Goal: Task Accomplishment & Management: Complete application form

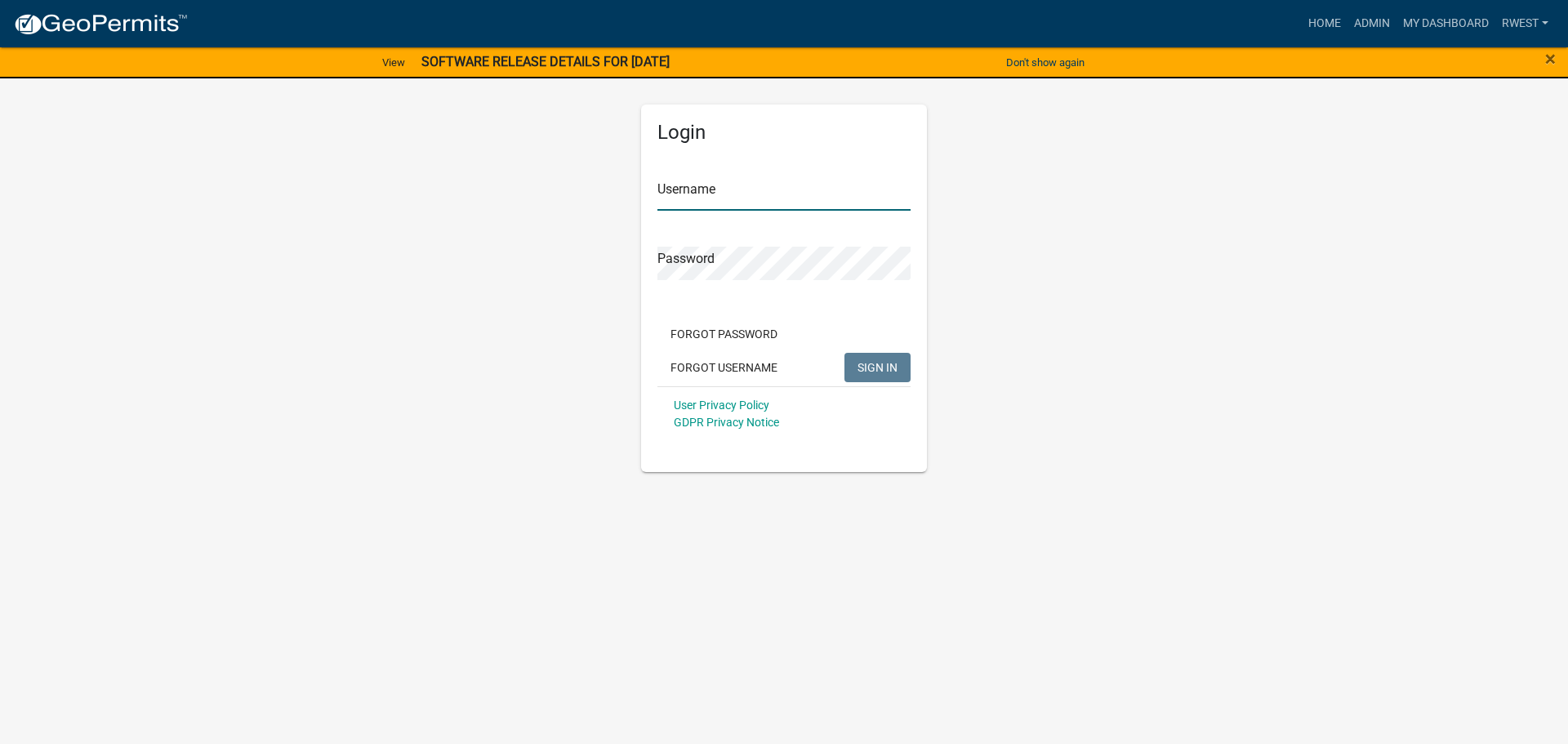
click at [727, 197] on input "Username" at bounding box center [784, 194] width 253 height 33
type input "rwest"
click at [844, 352] on button "SIGN IN" at bounding box center [877, 367] width 66 height 30
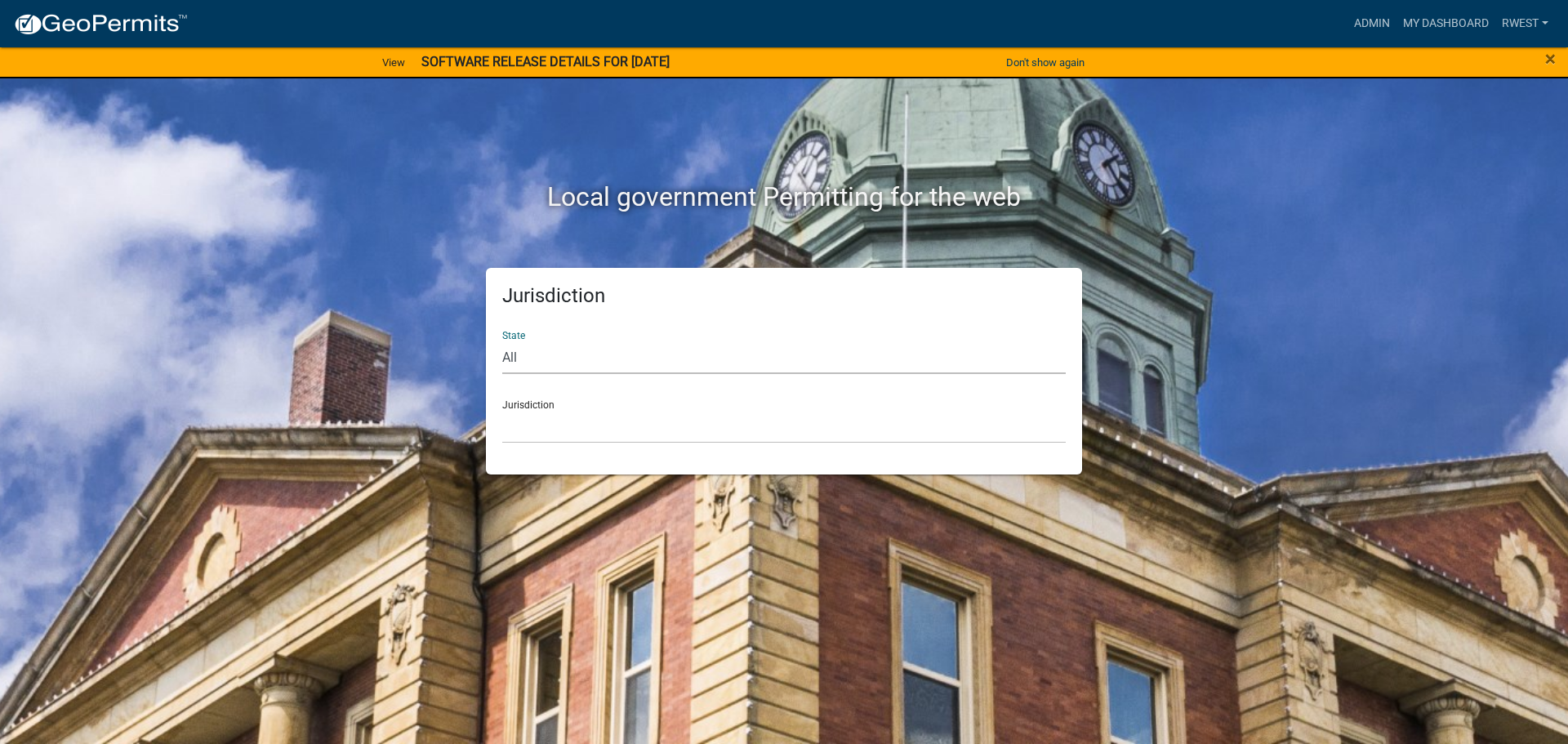
click at [555, 361] on select "All [US_STATE] [US_STATE] [US_STATE] [US_STATE] [US_STATE] [US_STATE] [US_STATE…" at bounding box center [783, 357] width 563 height 33
select select "[US_STATE]"
click at [502, 341] on select "All [US_STATE] [US_STATE] [US_STATE] [US_STATE] [US_STATE] [US_STATE] [US_STATE…" at bounding box center [783, 357] width 563 height 33
drag, startPoint x: 546, startPoint y: 371, endPoint x: 552, endPoint y: 419, distance: 48.4
click at [552, 419] on select "[GEOGRAPHIC_DATA], [US_STATE][PERSON_NAME][GEOGRAPHIC_DATA], [US_STATE][PERSON_…" at bounding box center [783, 426] width 563 height 33
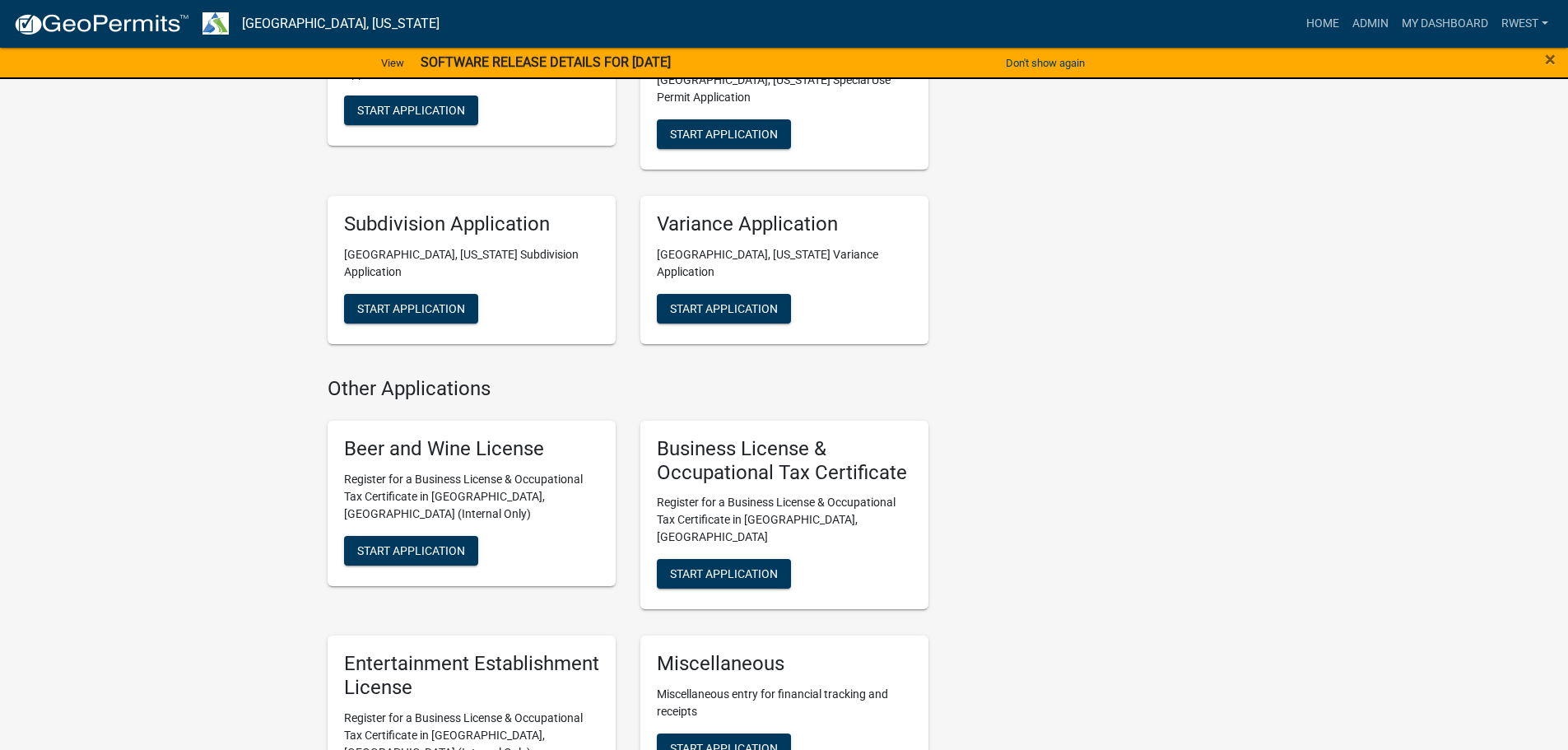
scroll to position [1152, 0]
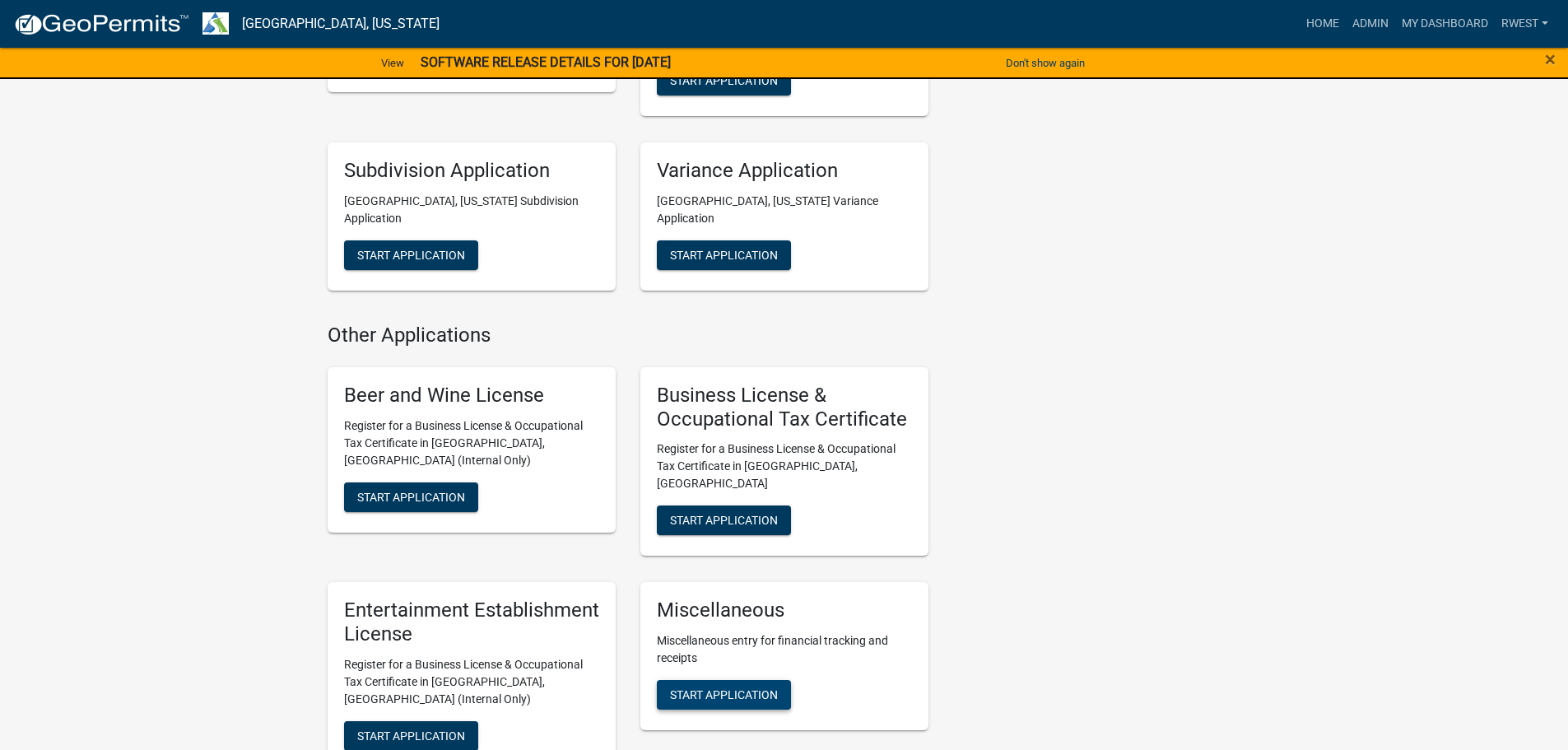
click at [742, 688] on span "Start Application" at bounding box center [724, 694] width 108 height 13
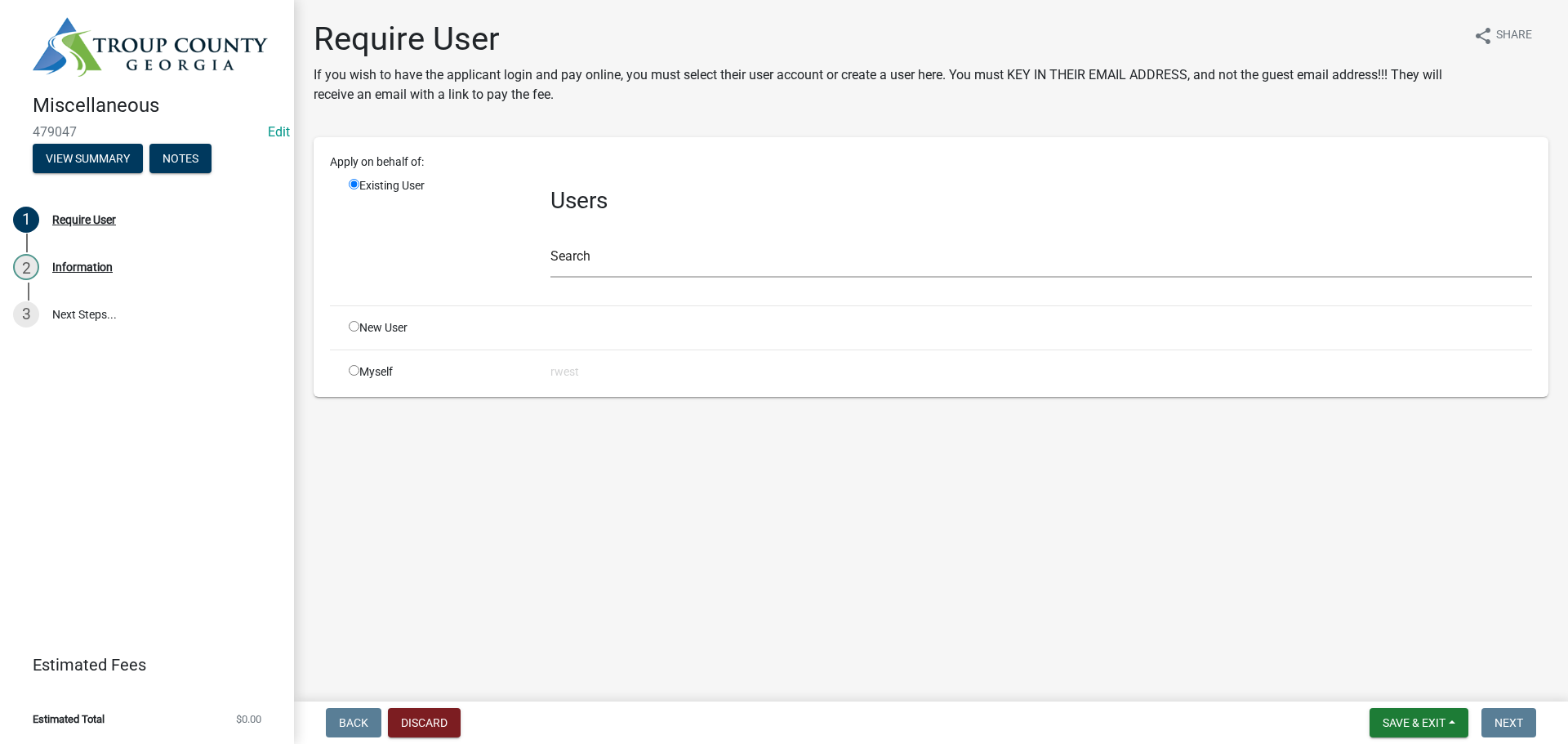
click at [355, 330] on input "radio" at bounding box center [353, 326] width 10 height 10
radio input "true"
radio input "false"
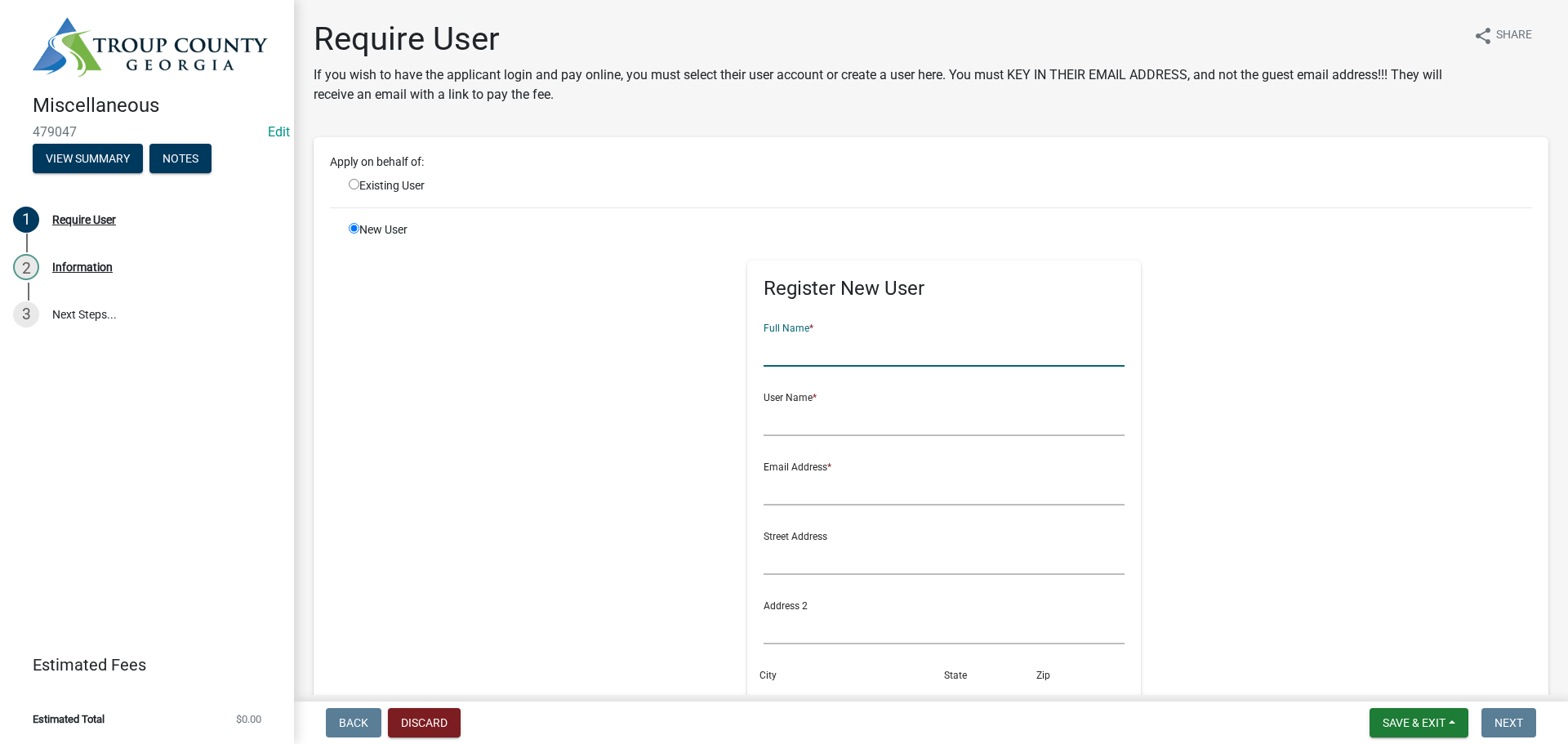
click at [838, 348] on input "text" at bounding box center [945, 349] width 362 height 33
click at [840, 355] on input "text" at bounding box center [945, 349] width 362 height 33
type input "[PERSON_NAME]"
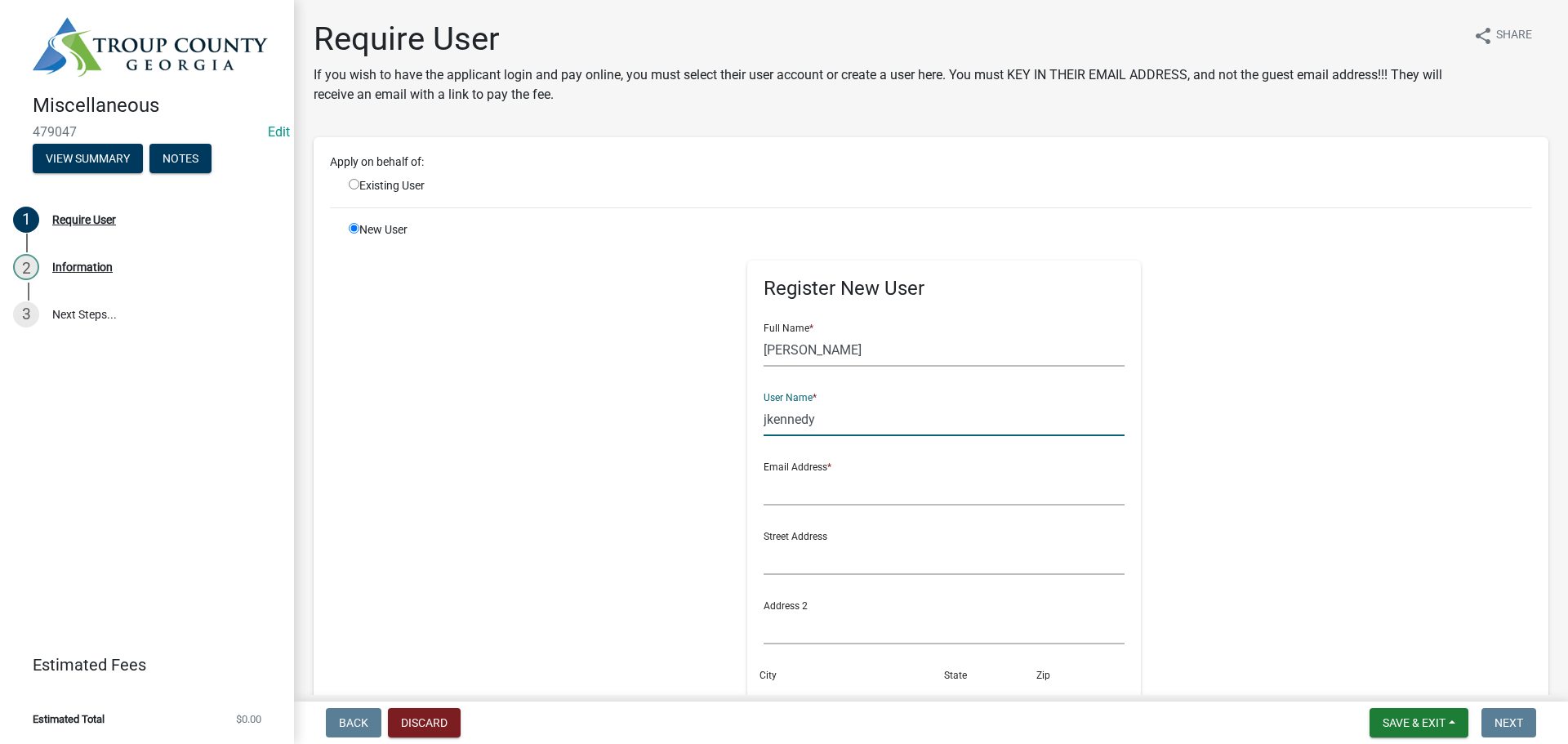
type input "jkennedy"
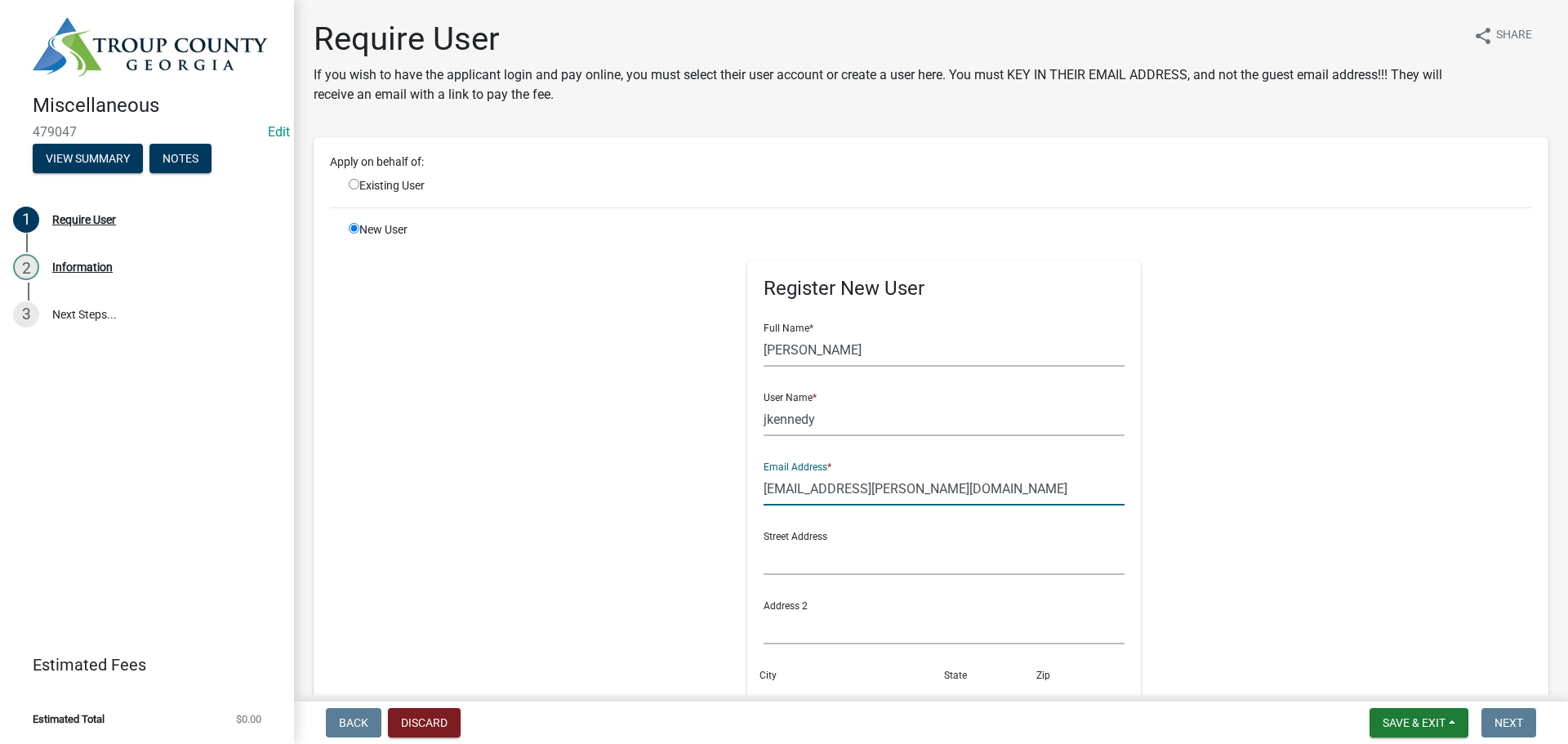
type input "[EMAIL_ADDRESS][PERSON_NAME][DOMAIN_NAME]"
type input "[STREET_ADDRESS][PERSON_NAME]"
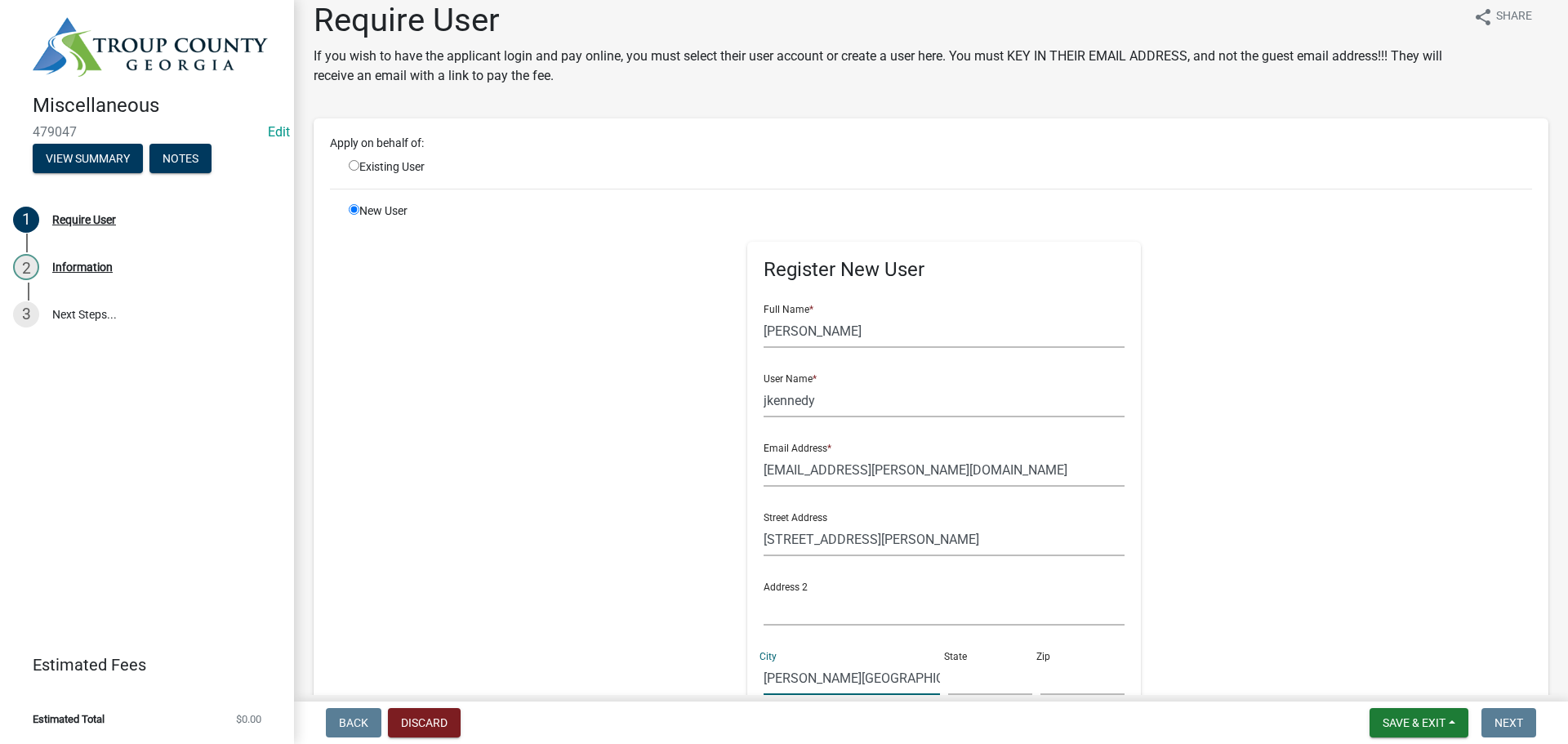
type input "[PERSON_NAME][GEOGRAPHIC_DATA]"
type input "GA"
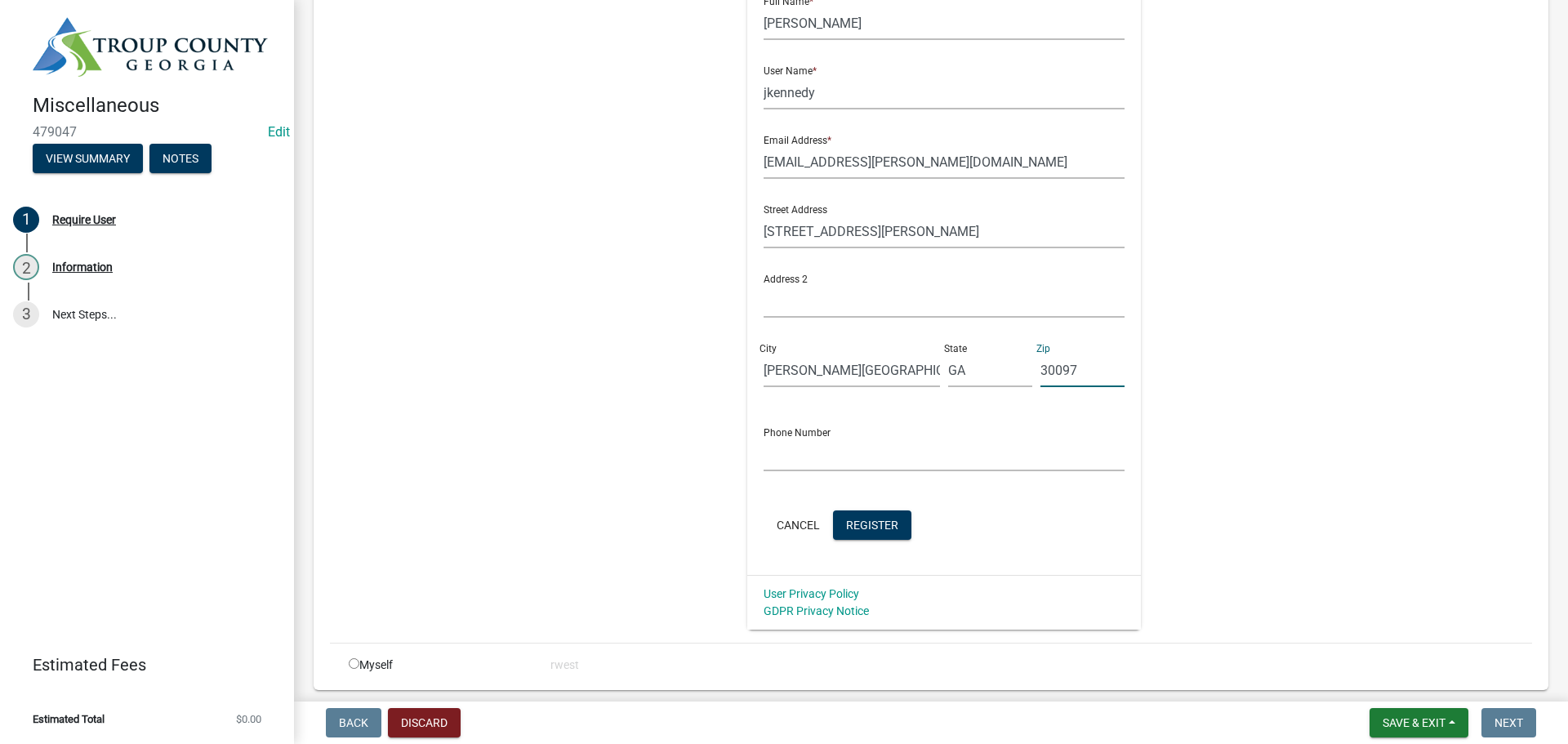
scroll to position [386, 0]
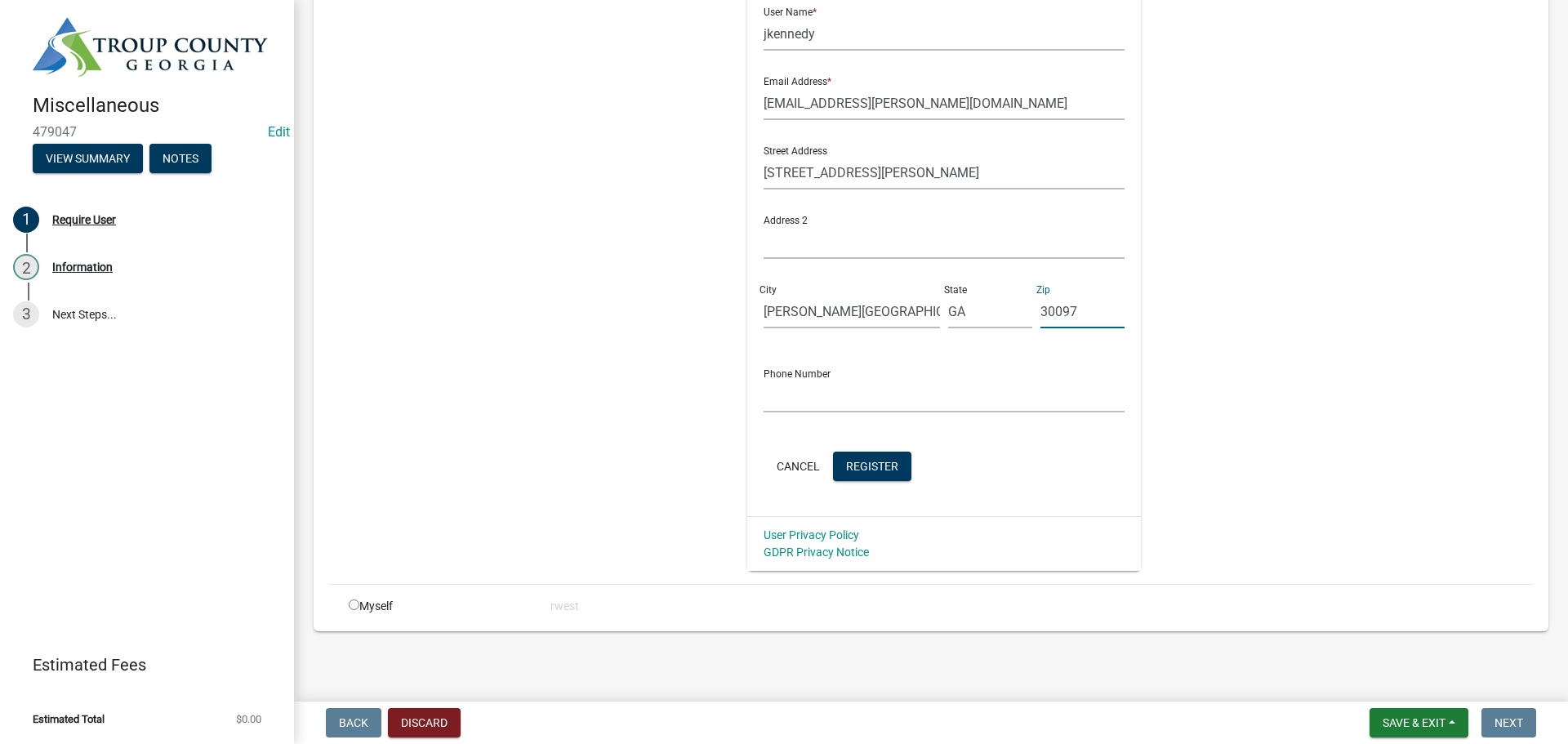
type input "30097"
click at [803, 405] on input "text" at bounding box center [945, 395] width 362 height 33
type input "[PHONE_NUMBER]"
click at [855, 466] on span "Register" at bounding box center [872, 465] width 53 height 13
click at [1170, 629] on div "Apply on behalf of: Existing User New User Register New User Full Name * [PERSO…" at bounding box center [930, 191] width 1234 height 879
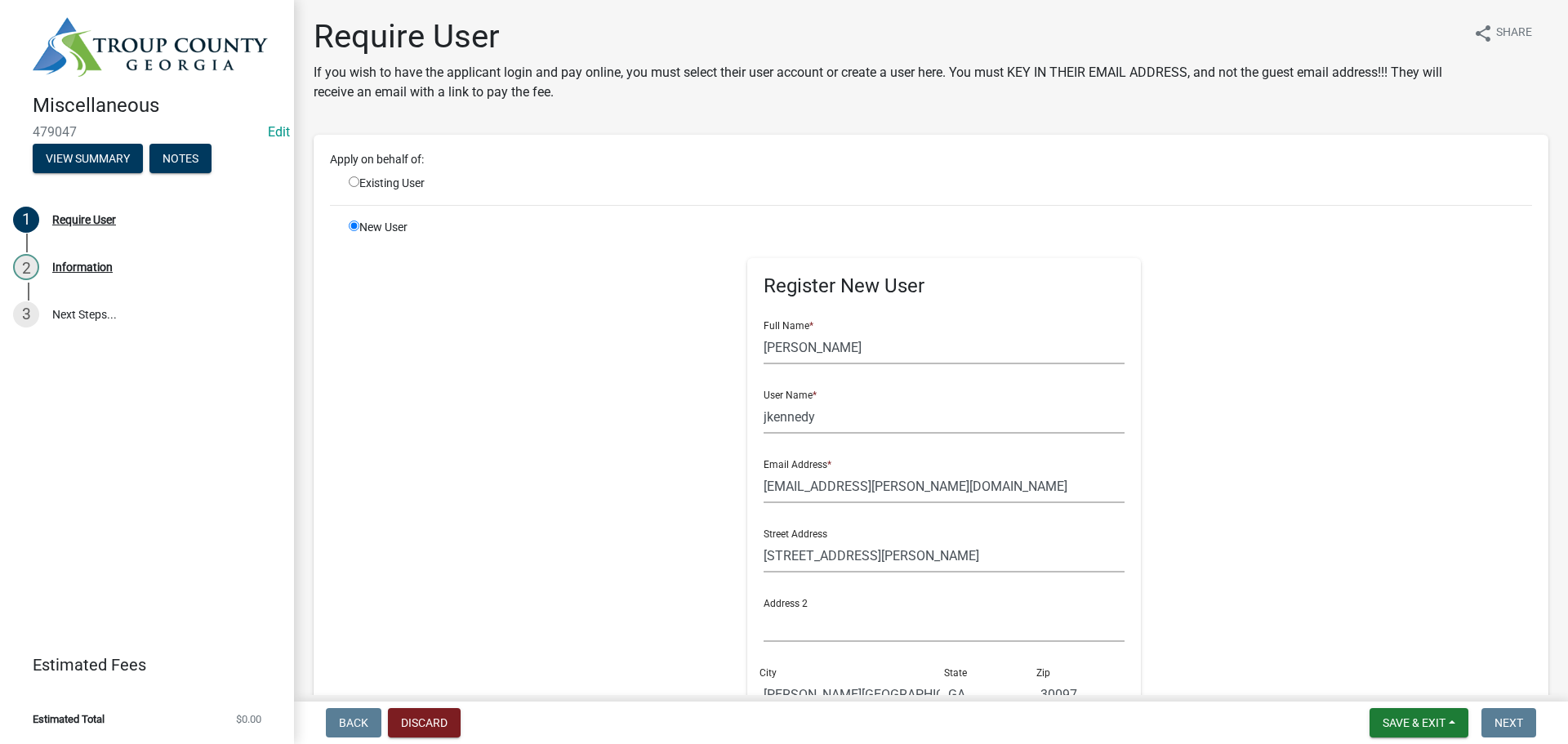
scroll to position [0, 0]
click at [809, 424] on input "jkennedy" at bounding box center [945, 419] width 362 height 33
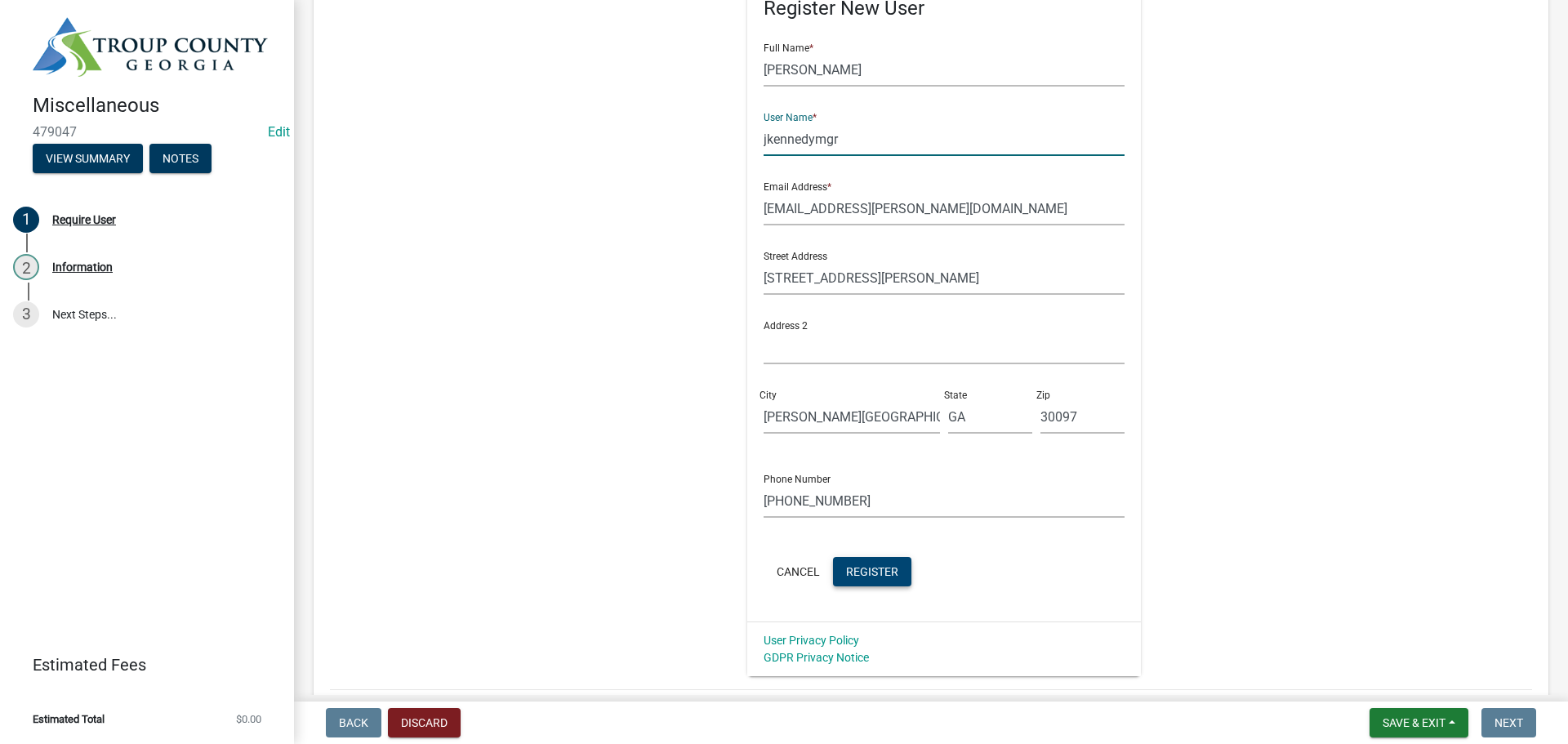
scroll to position [386, 0]
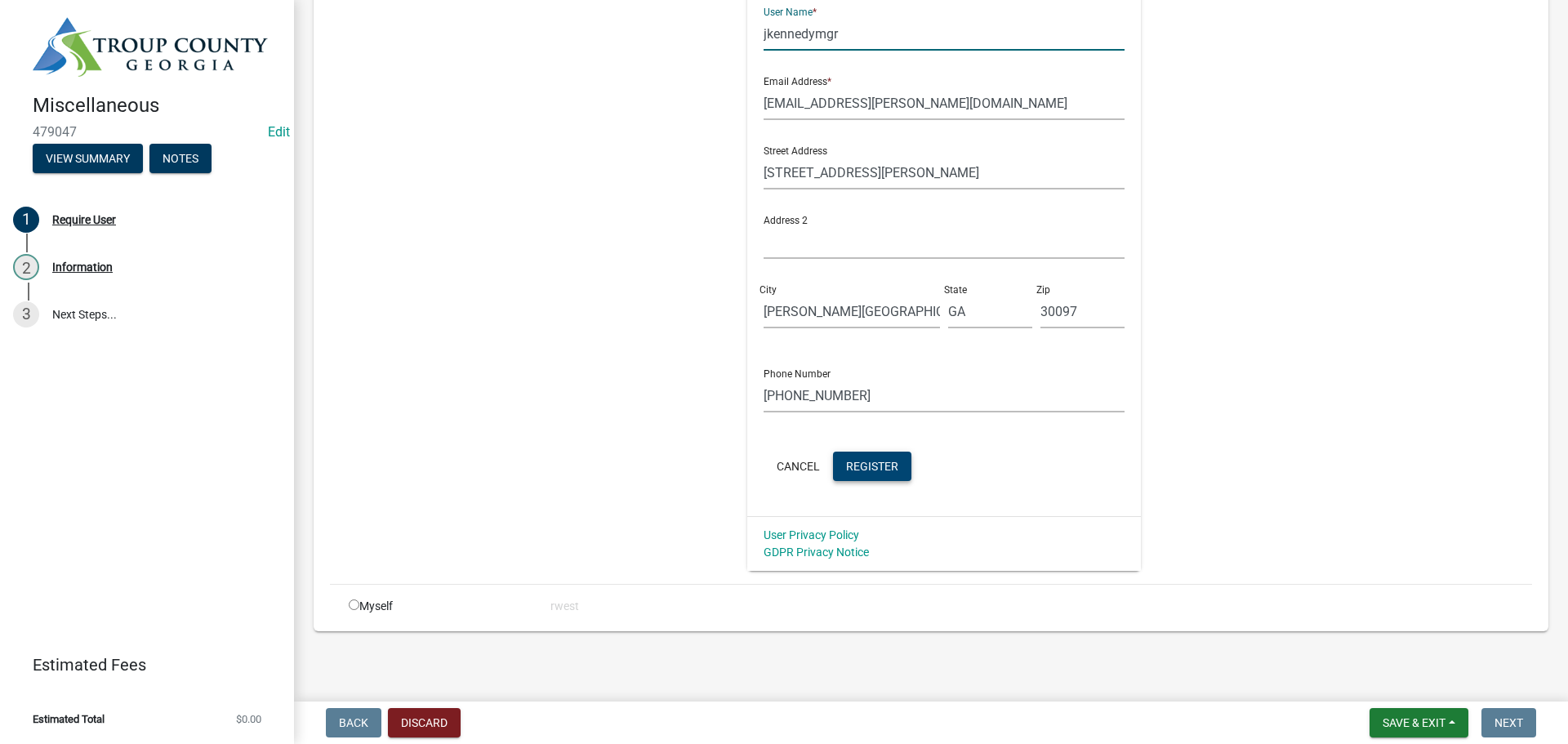
type input "jkennedymgr"
click at [877, 459] on span "Register" at bounding box center [872, 465] width 53 height 13
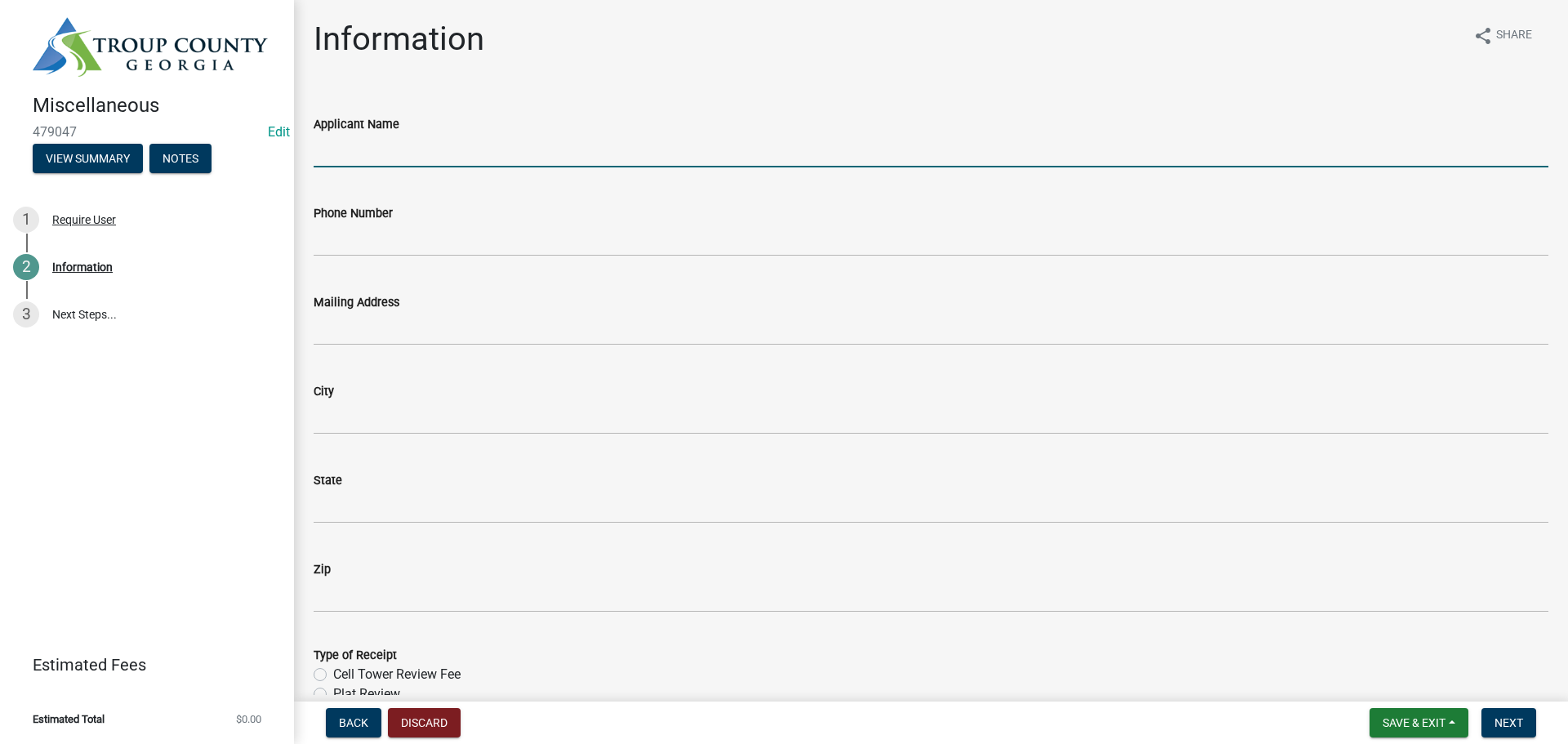
click at [401, 154] on input "Applicant Name" at bounding box center [930, 150] width 1234 height 33
type input "[PERSON_NAME]"
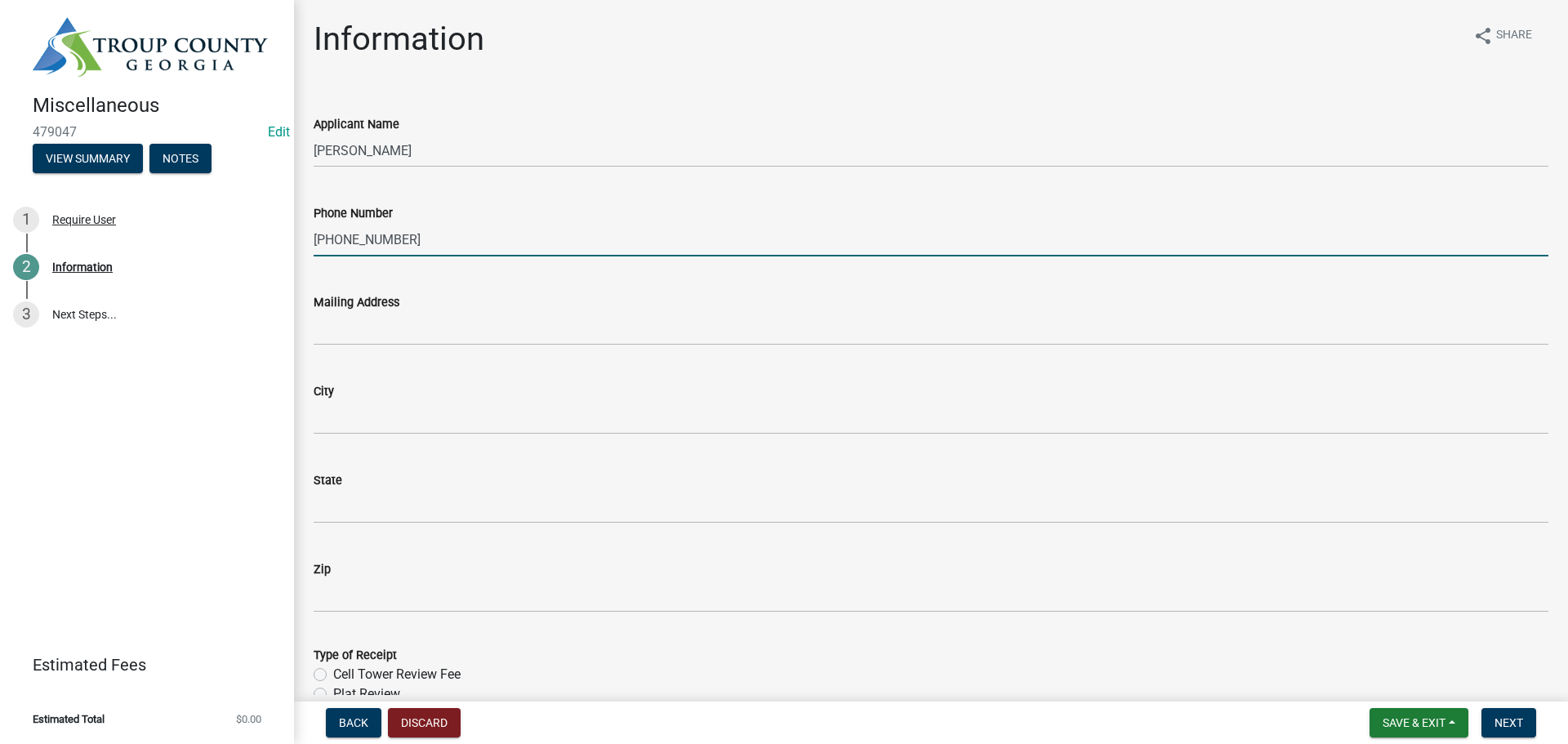
type input "[PHONE_NUMBER]"
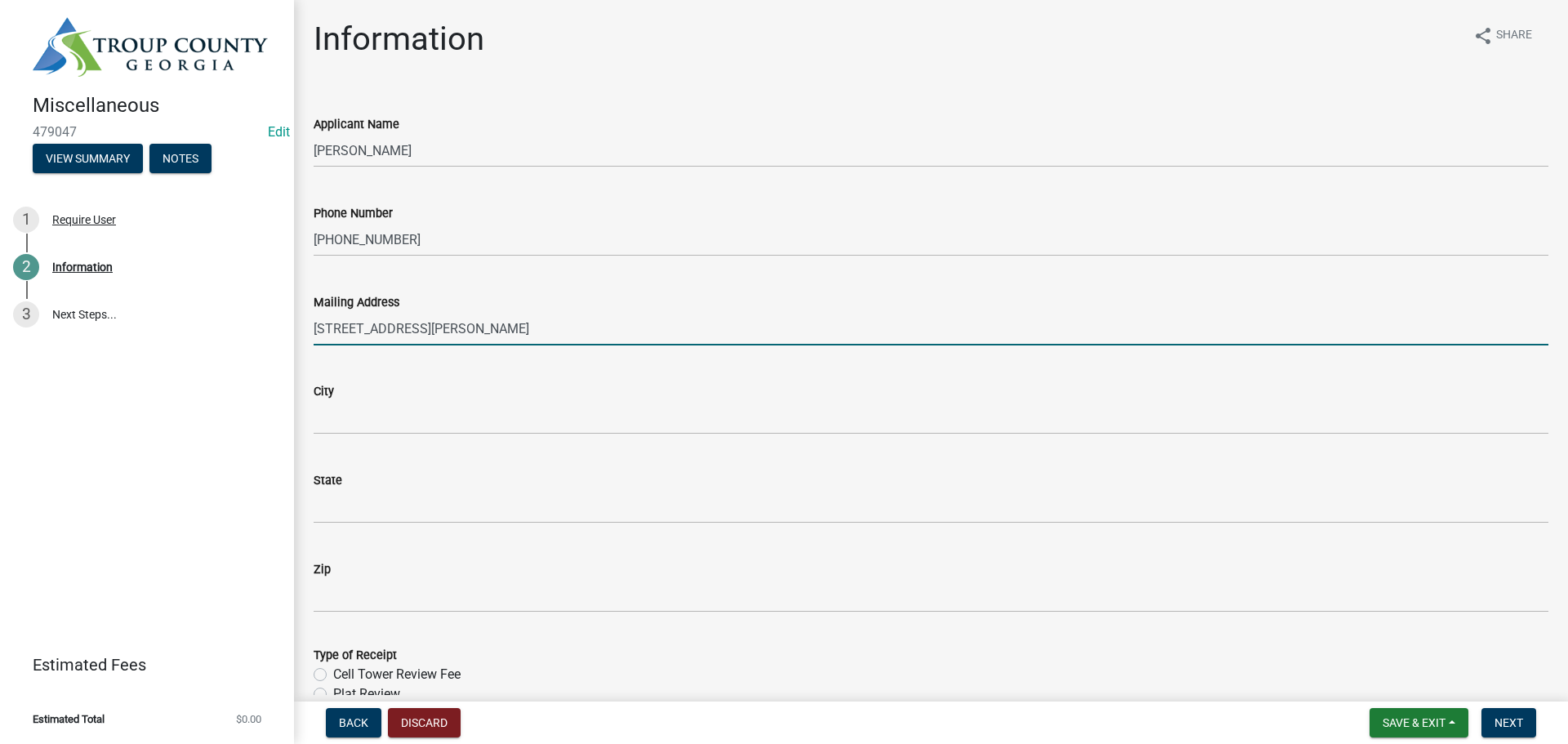
type input "[STREET_ADDRESS][PERSON_NAME]"
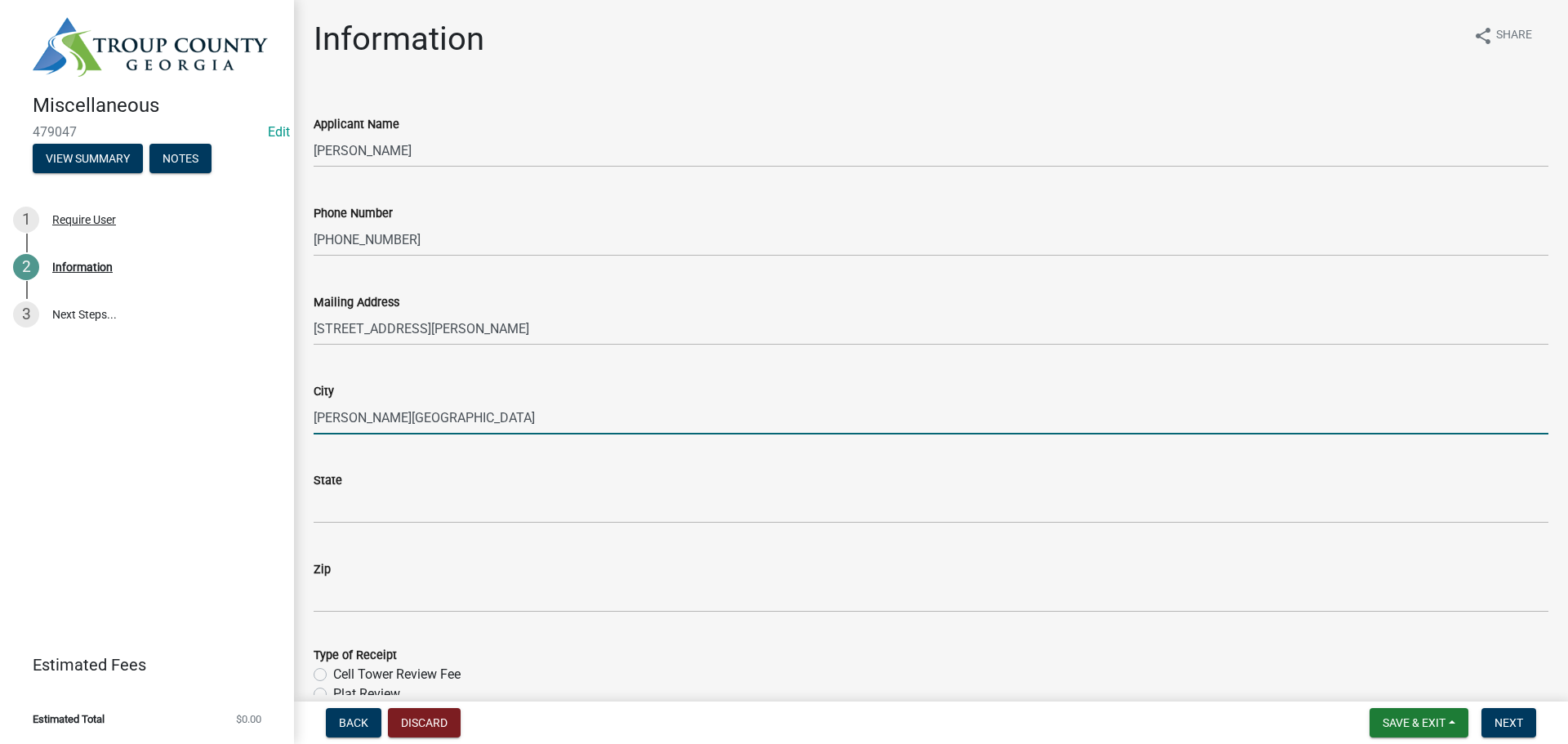
type input "[PERSON_NAME][GEOGRAPHIC_DATA]"
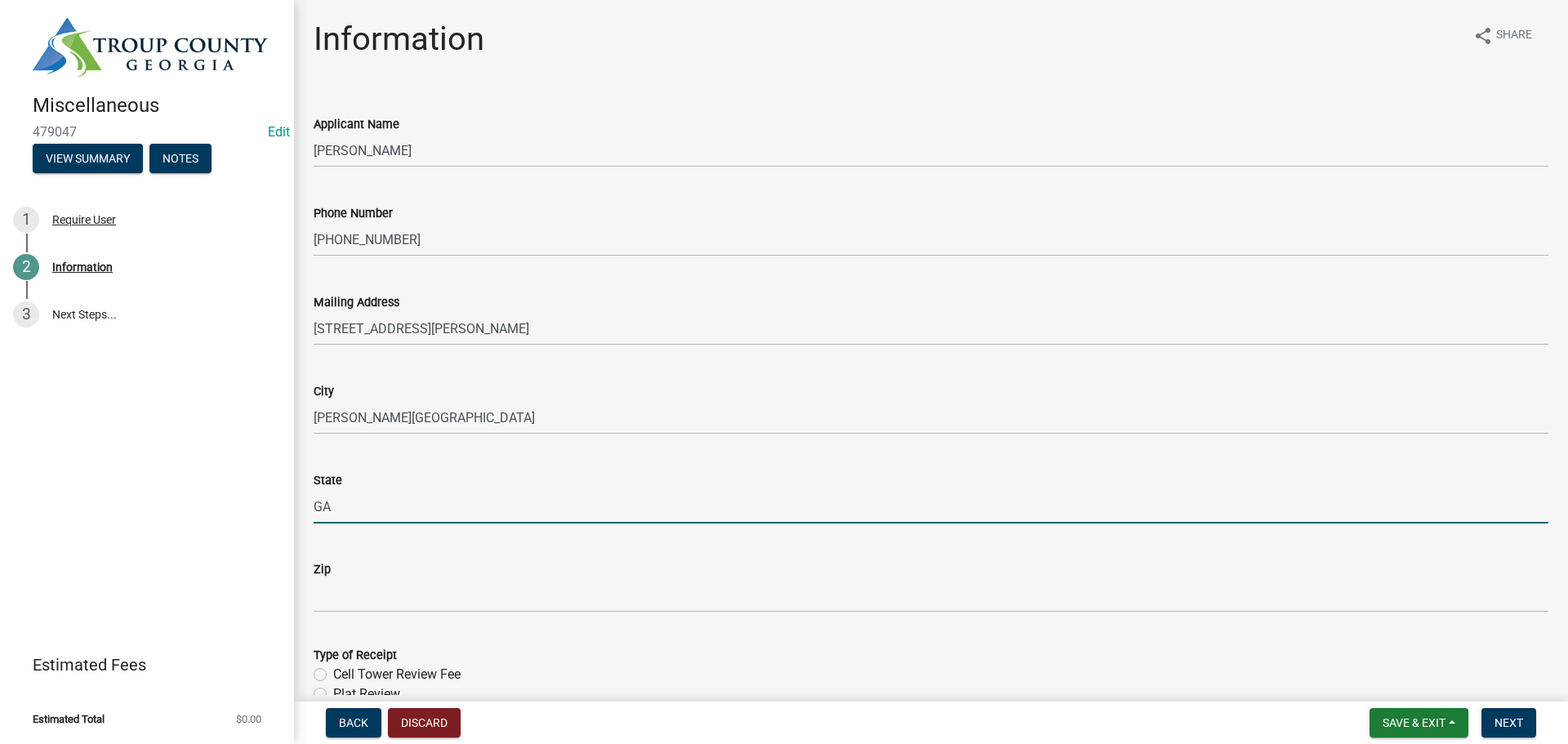
type input "GA"
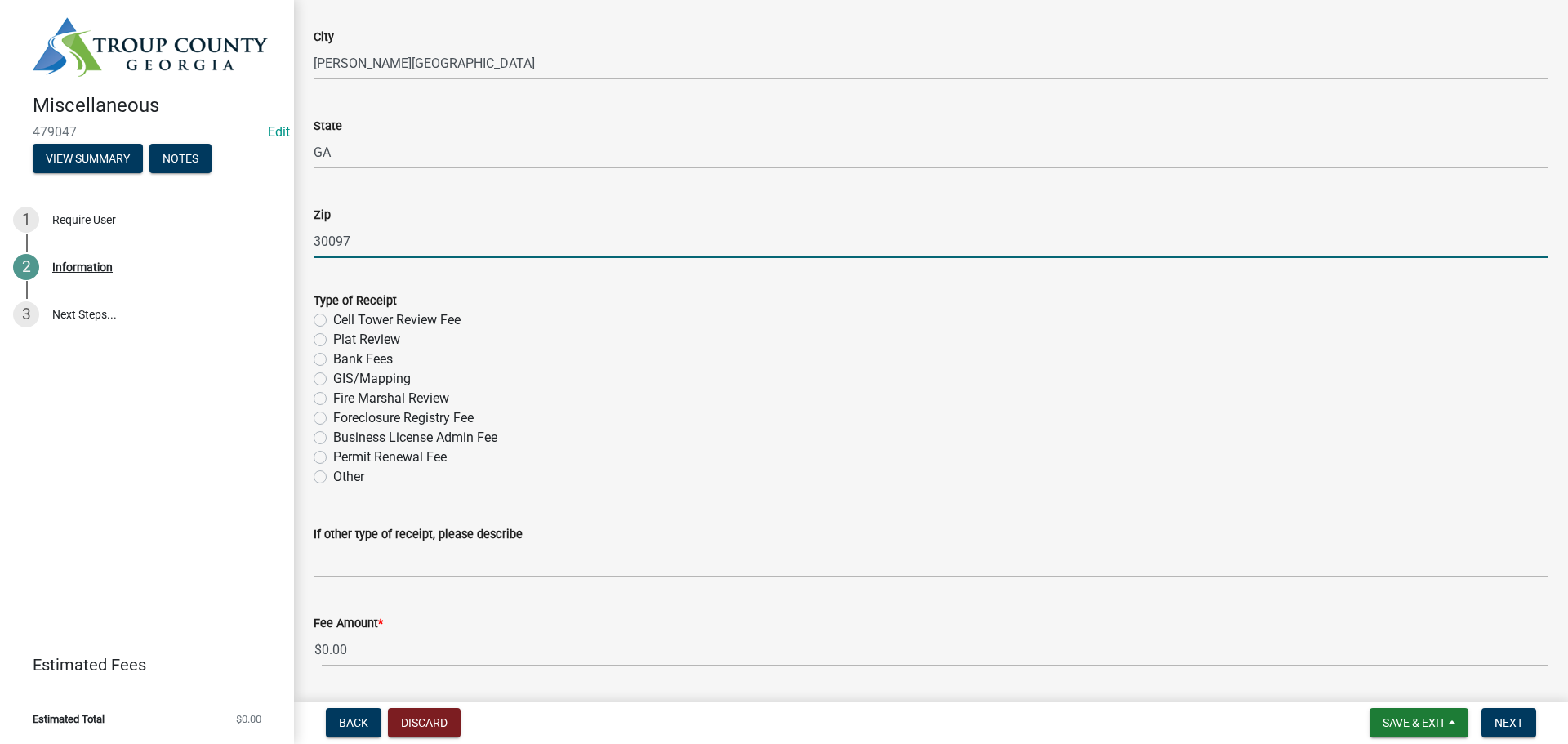
scroll to position [409, 0]
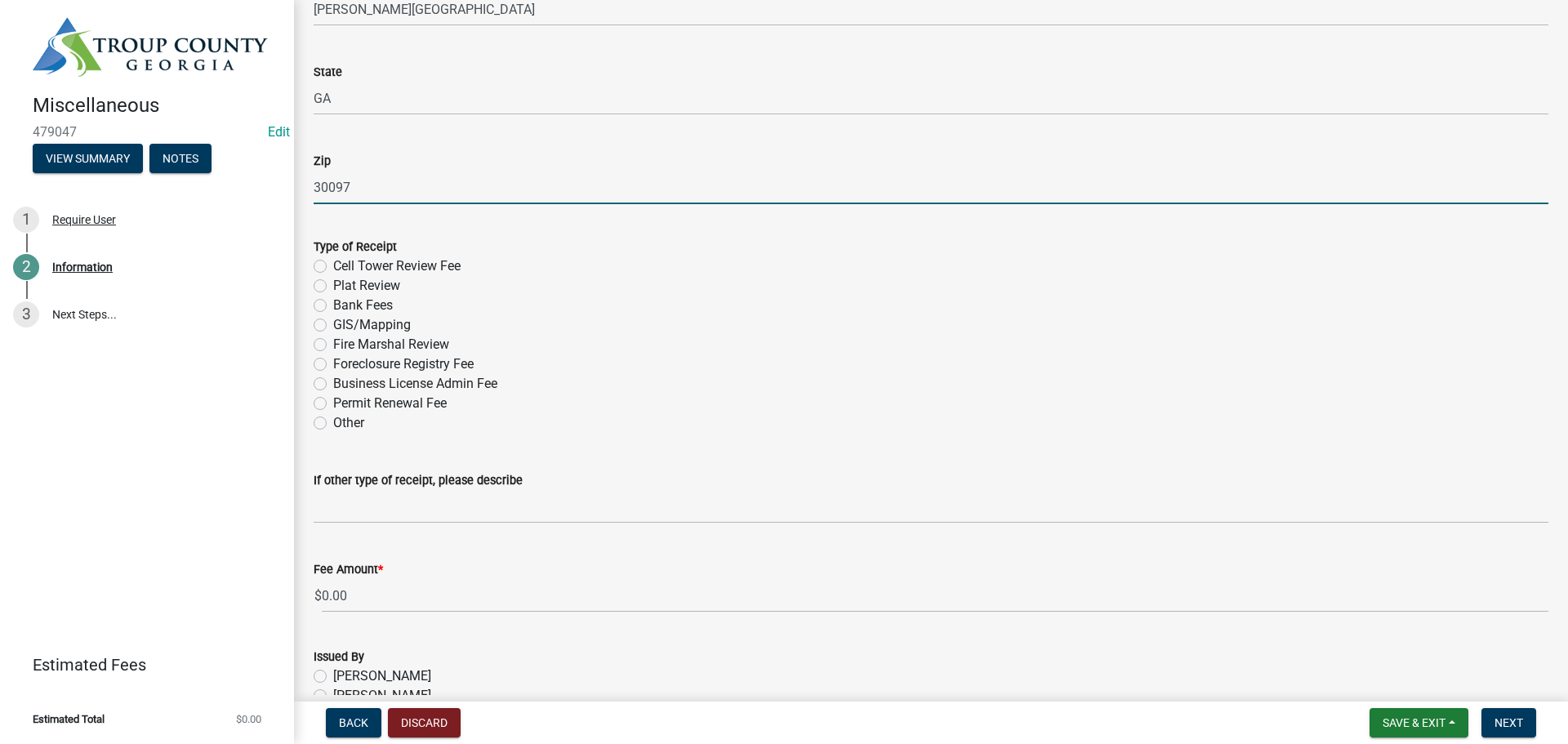
type input "30097"
click at [333, 420] on label "Other" at bounding box center [348, 422] width 31 height 20
click at [333, 420] on input "Other" at bounding box center [338, 418] width 10 height 10
radio input "true"
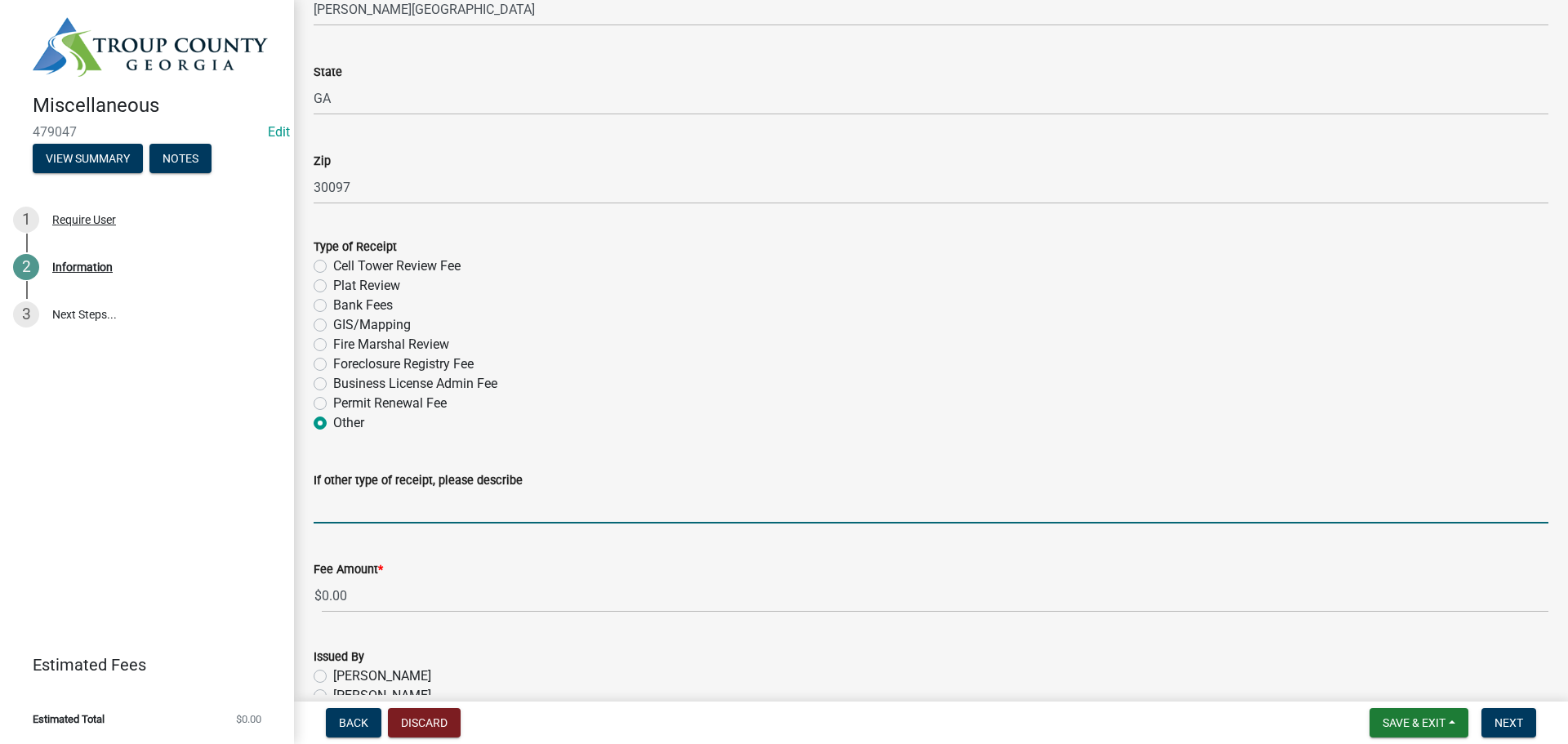
click at [327, 515] on input "If other type of receipt, please describe" at bounding box center [930, 506] width 1234 height 33
type input "Zoning Verification Ltr"
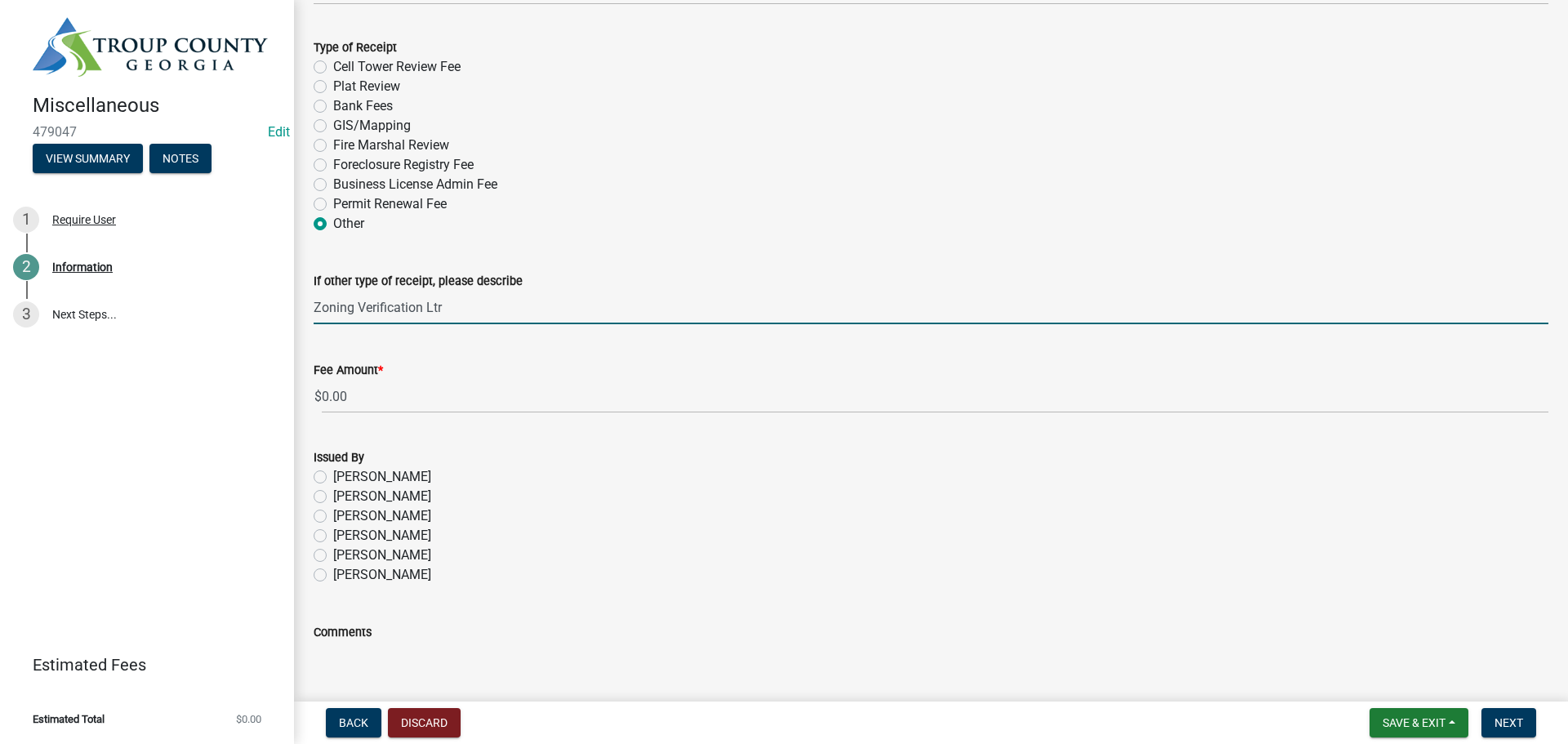
scroll to position [653, 0]
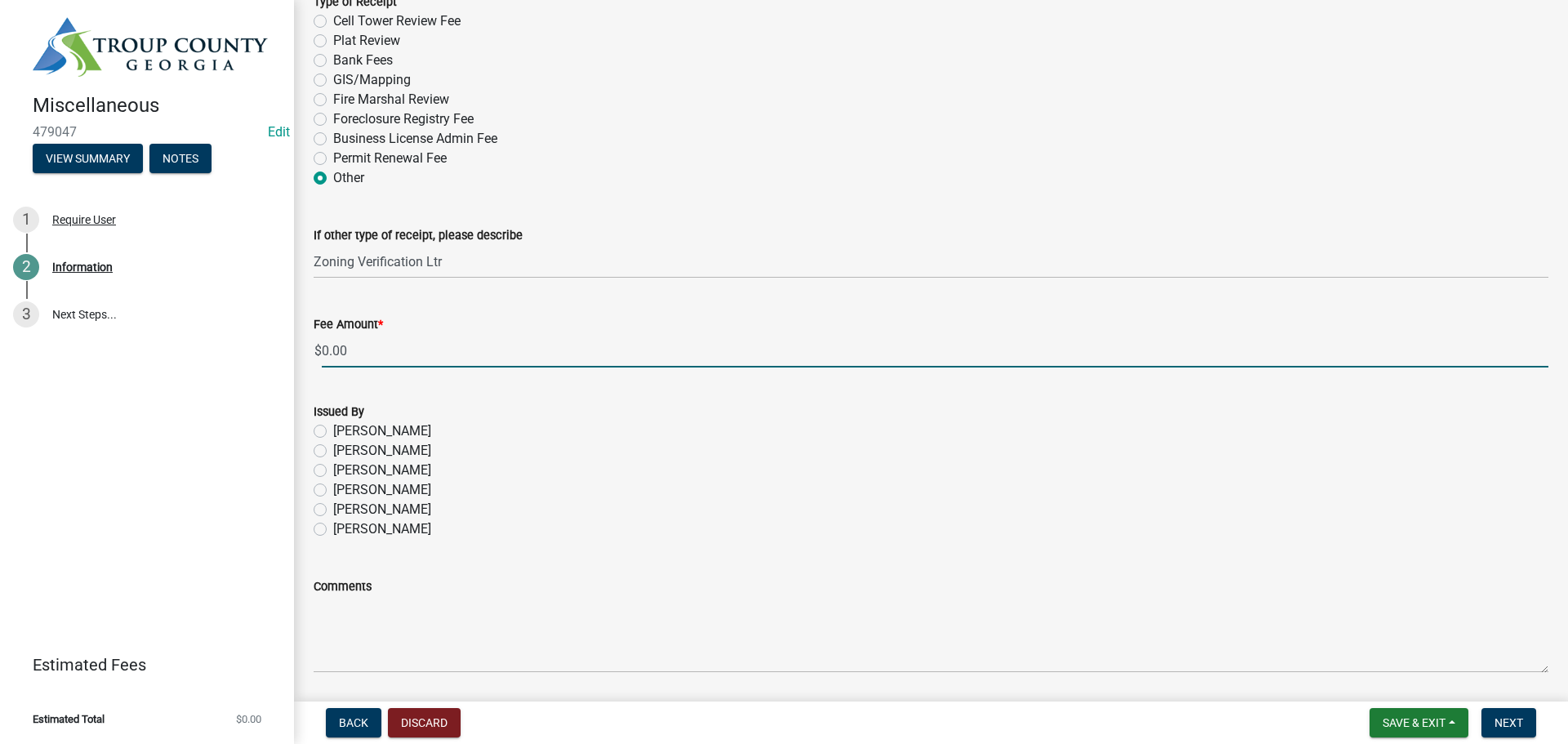
drag, startPoint x: 369, startPoint y: 354, endPoint x: 322, endPoint y: 347, distance: 47.5
click at [322, 347] on input "0.00" at bounding box center [935, 350] width 1227 height 33
type input "100.00"
click at [333, 430] on label "[PERSON_NAME]" at bounding box center [381, 431] width 98 height 20
click at [333, 430] on input "[PERSON_NAME]" at bounding box center [338, 426] width 10 height 10
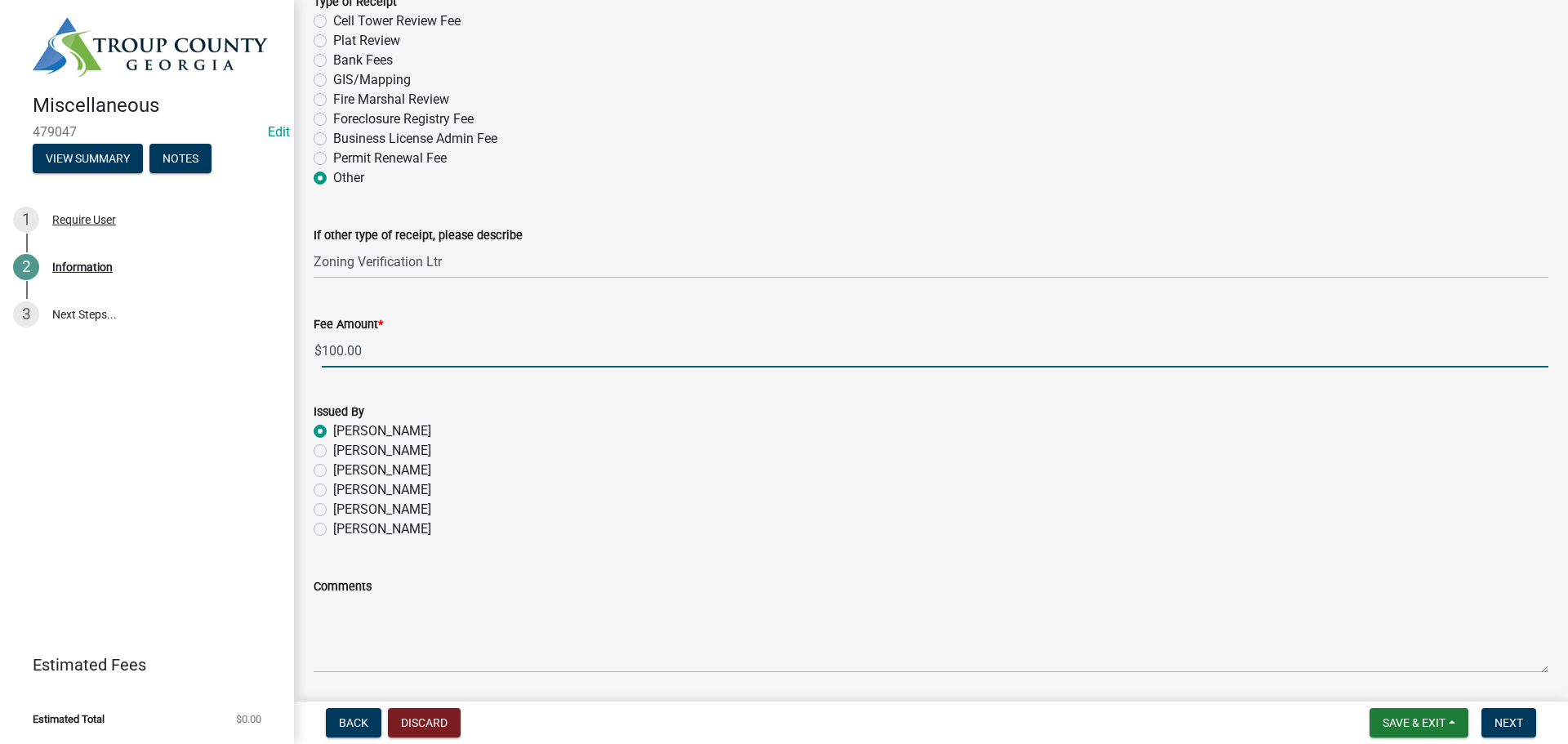
radio input "true"
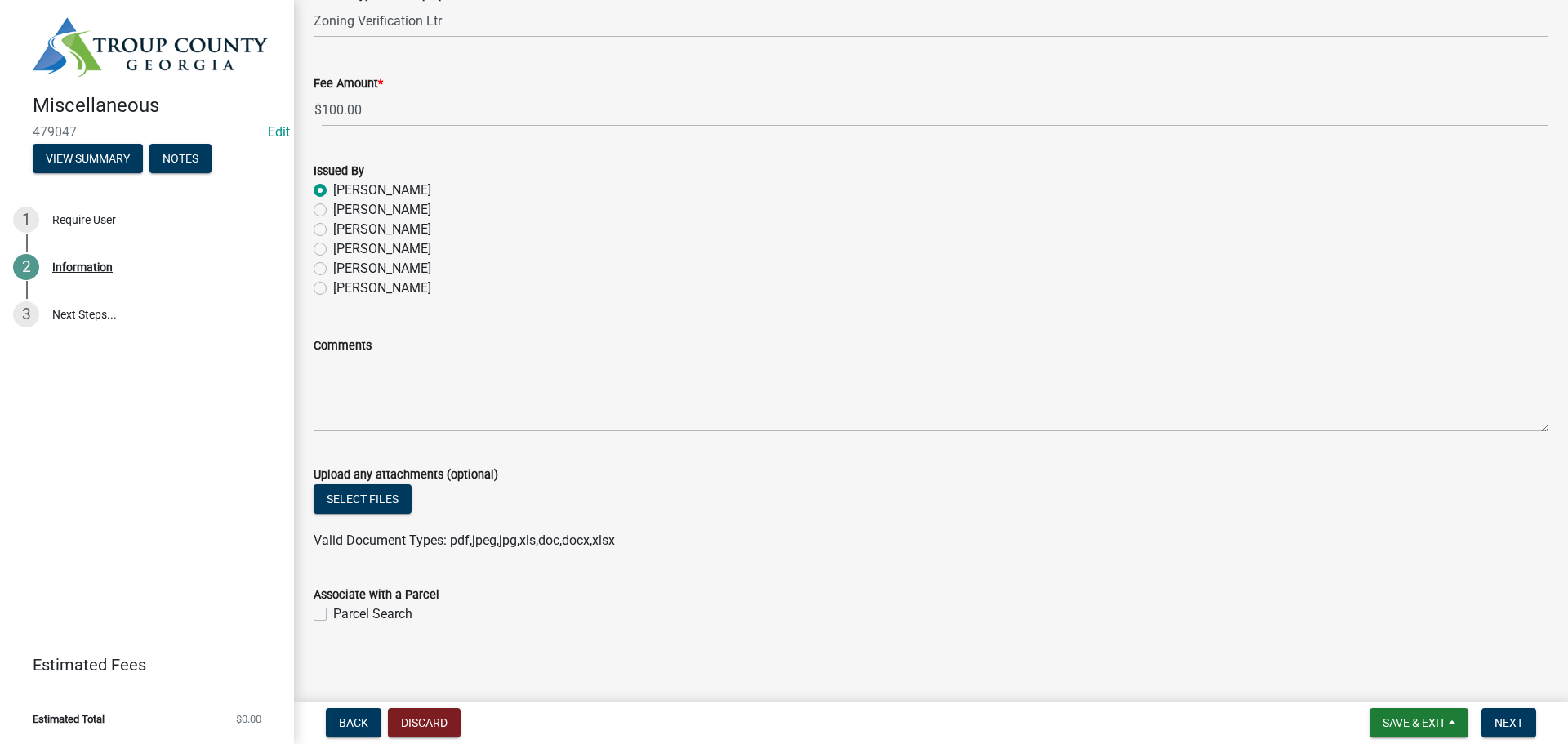
scroll to position [901, 0]
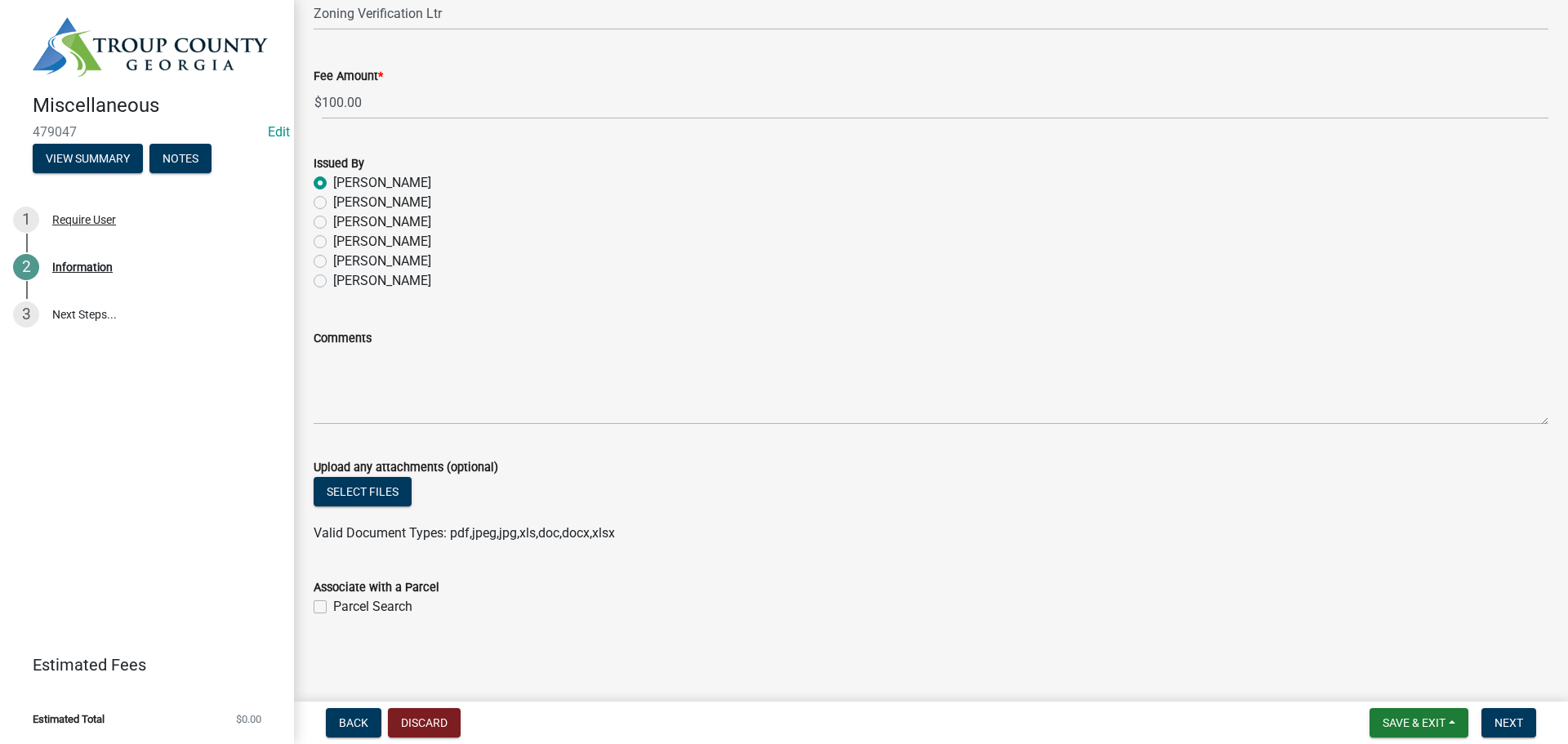
click at [333, 606] on label "Parcel Search" at bounding box center [372, 606] width 79 height 20
click at [333, 606] on input "Parcel Search" at bounding box center [338, 602] width 10 height 10
checkbox input "true"
click at [1526, 720] on button "Next" at bounding box center [1509, 722] width 54 height 30
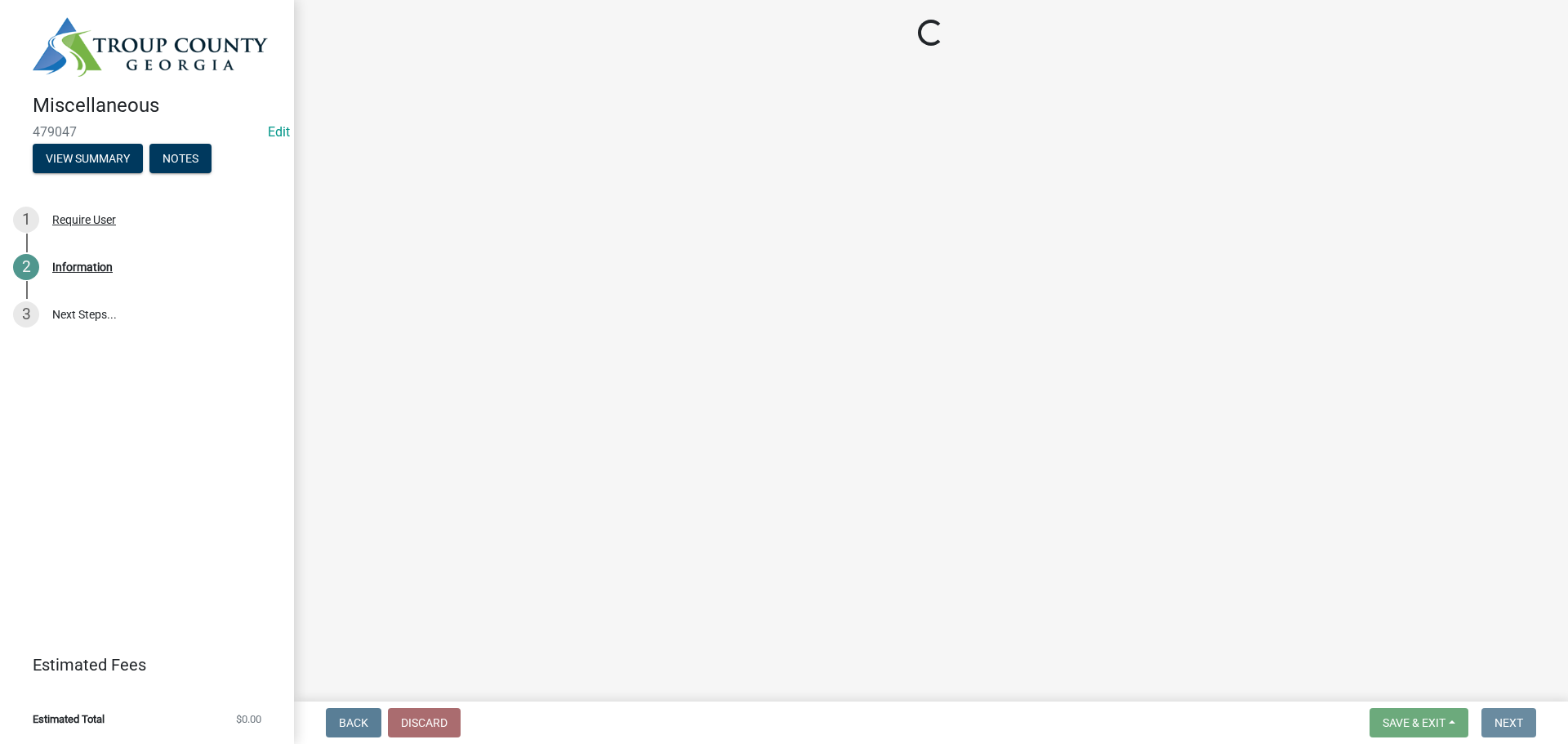
scroll to position [0, 0]
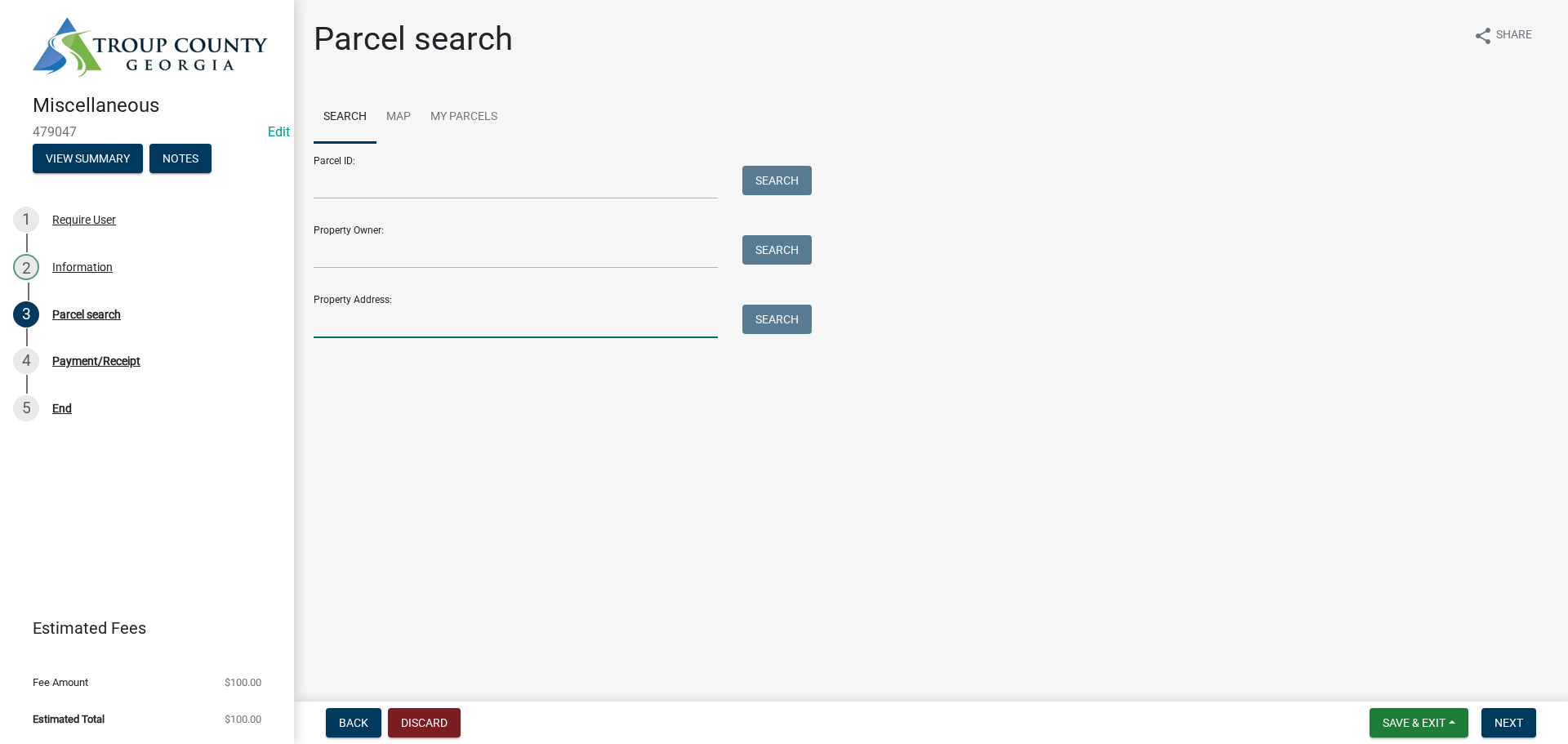
click at [339, 321] on input "Property Address:" at bounding box center [516, 321] width 404 height 33
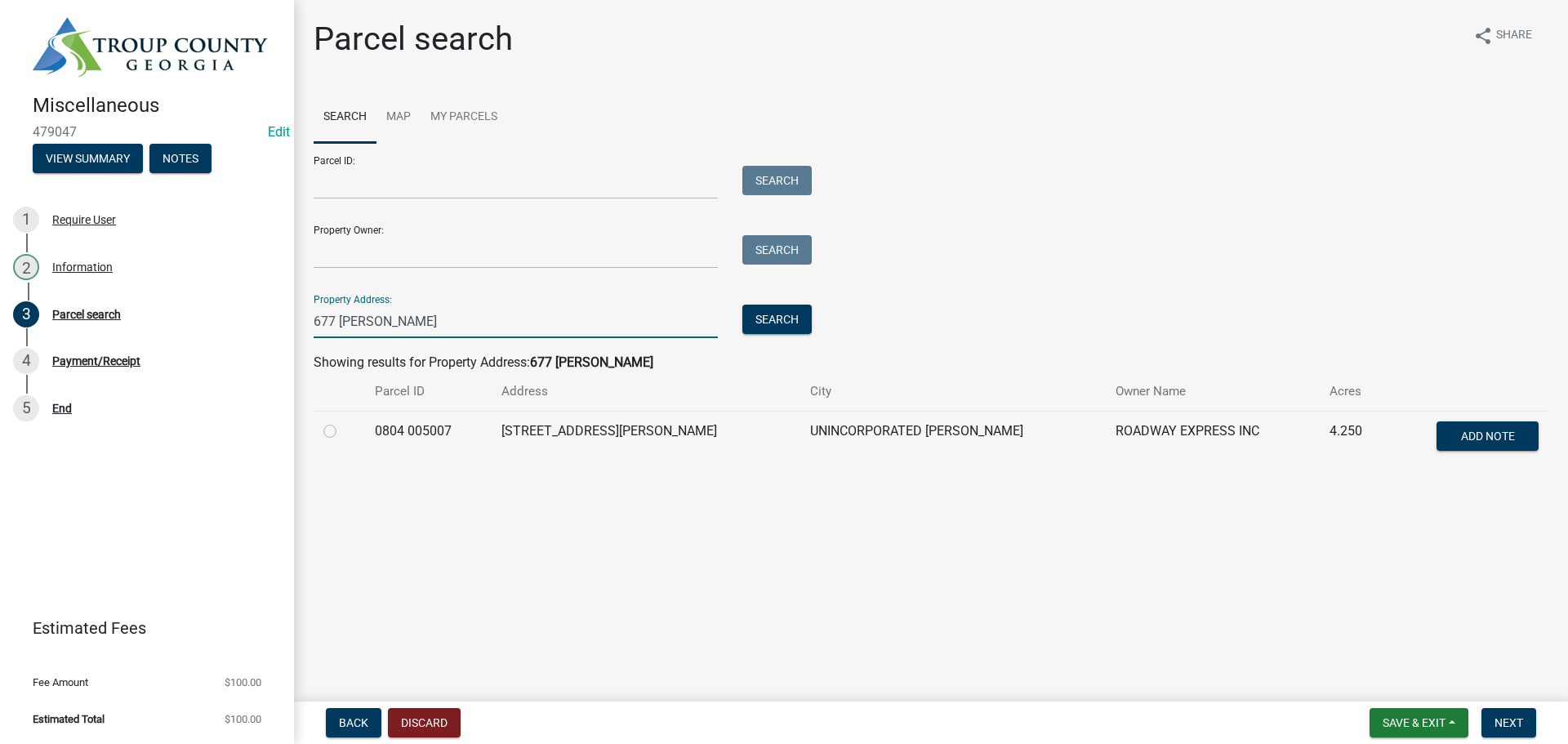
type input "677 [PERSON_NAME]"
click at [343, 421] on label at bounding box center [343, 421] width 0 height 0
click at [343, 431] on 005007 "radio" at bounding box center [348, 426] width 10 height 10
radio 005007 "true"
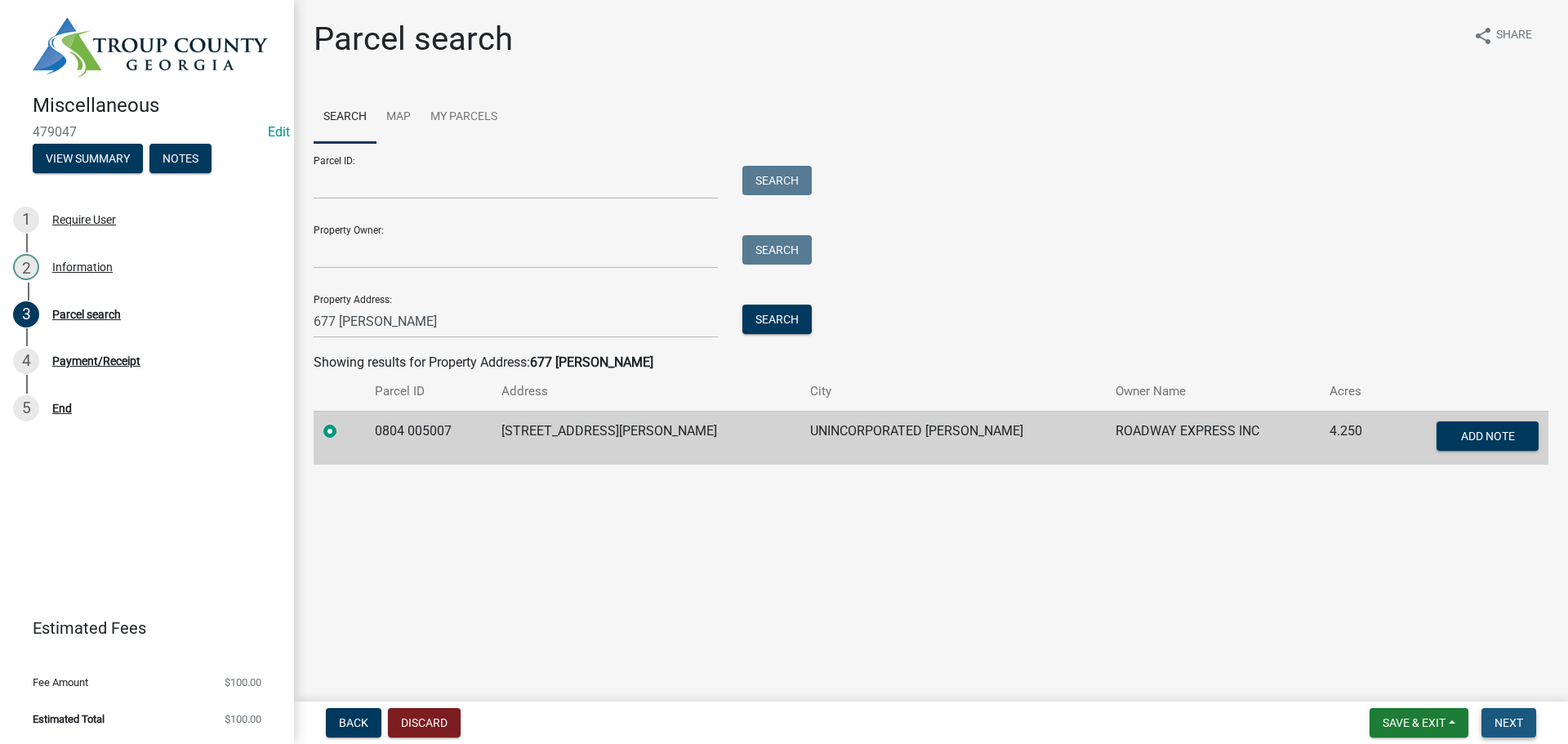
click at [1525, 726] on button "Next" at bounding box center [1509, 722] width 54 height 30
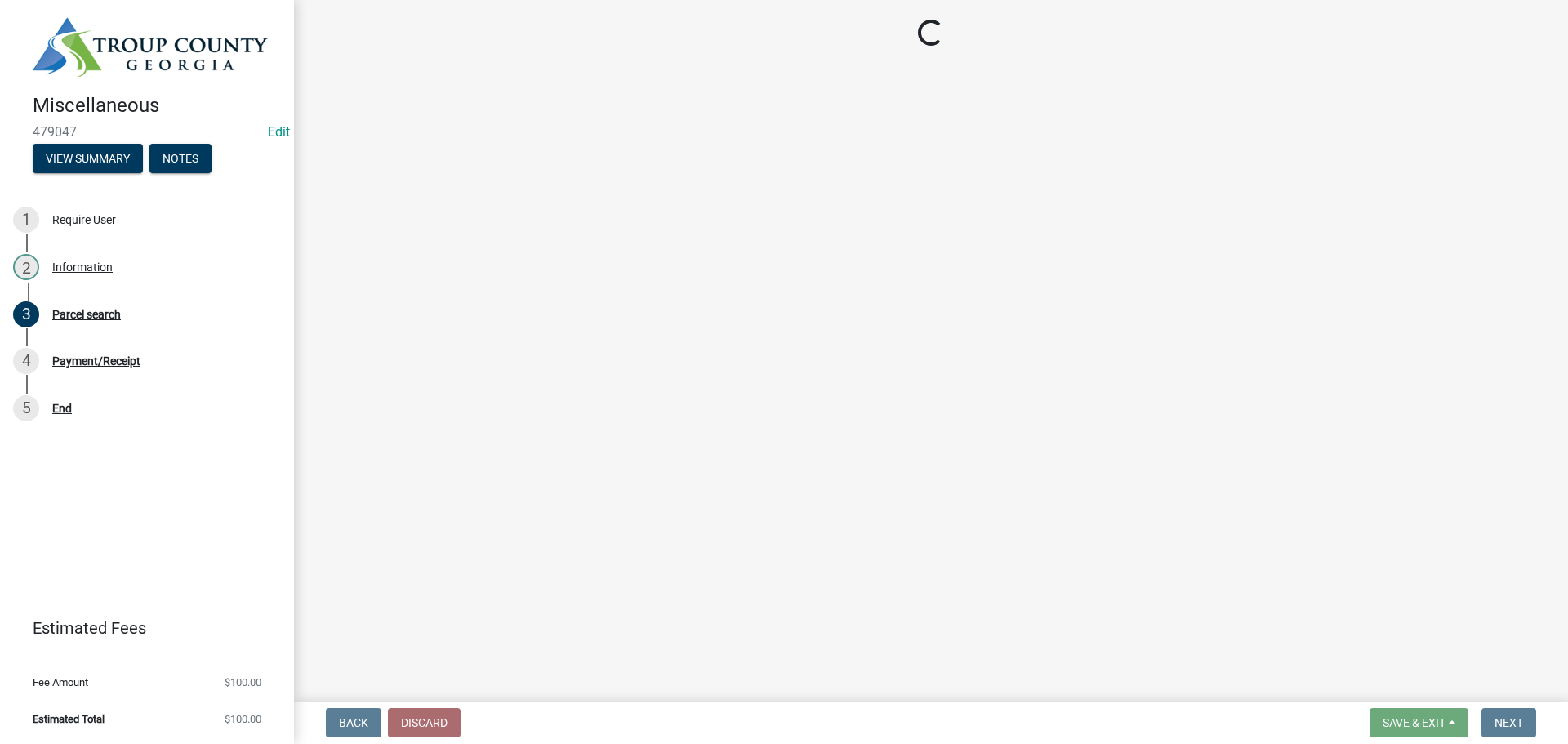
select select "3: 3"
